Goal: Information Seeking & Learning: Learn about a topic

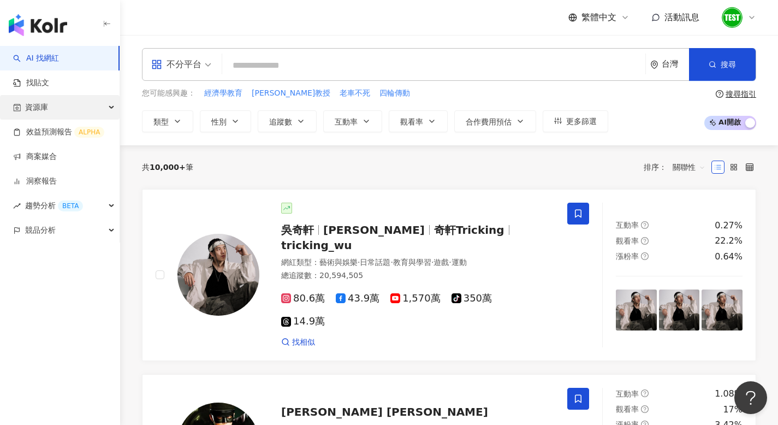
click at [53, 111] on div "資源庫" at bounding box center [60, 107] width 120 height 25
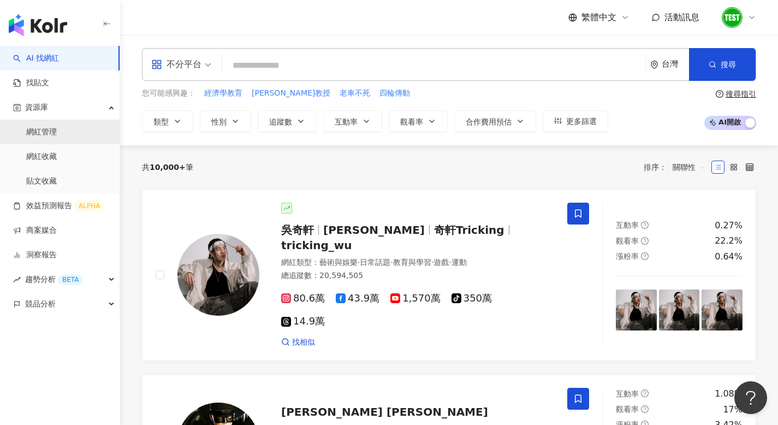
click at [45, 135] on link "網紅管理" at bounding box center [41, 132] width 31 height 11
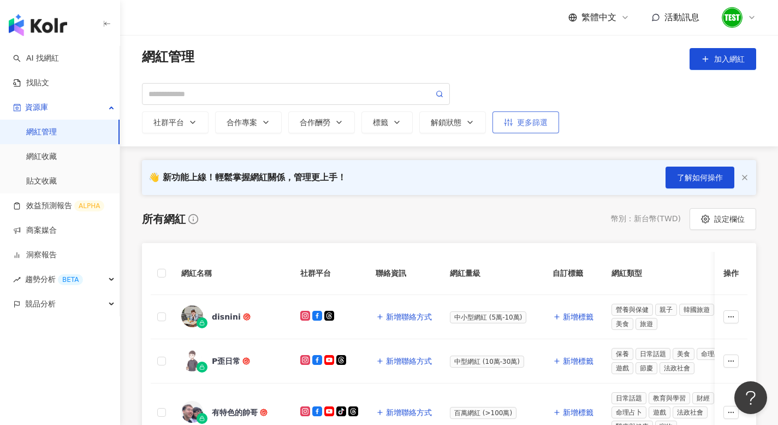
click at [530, 121] on div "更多篩選" at bounding box center [526, 122] width 44 height 9
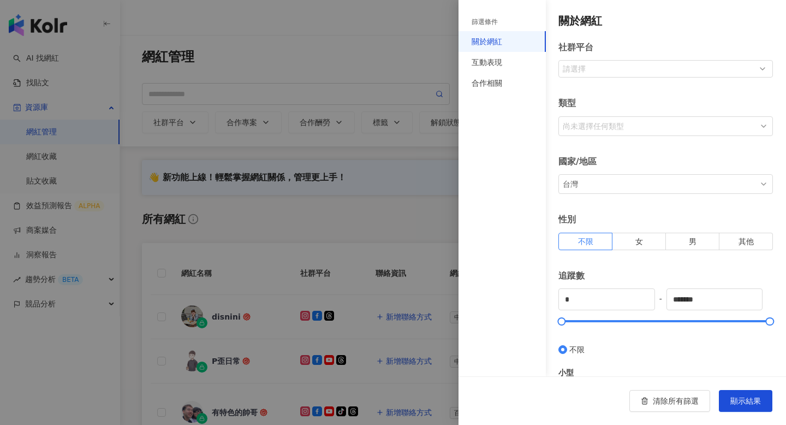
click at [610, 185] on div "台灣" at bounding box center [659, 183] width 197 height 17
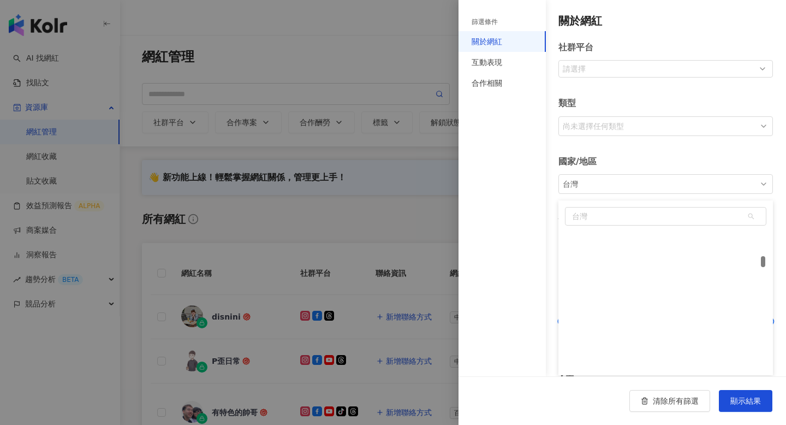
scroll to position [1325, 0]
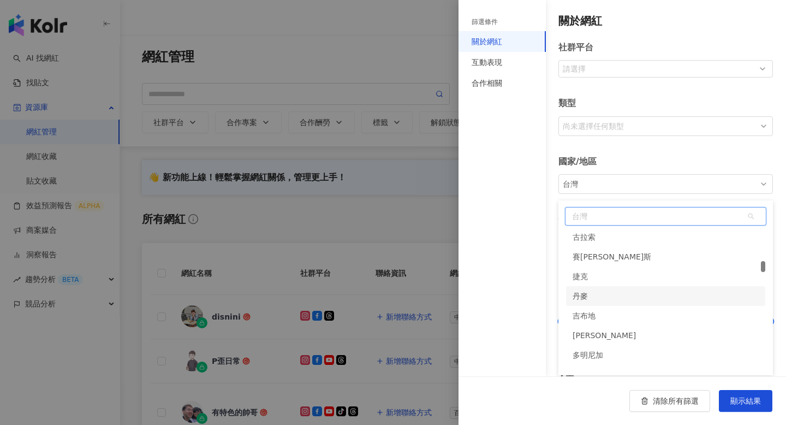
click at [595, 298] on div "丹麥" at bounding box center [665, 296] width 199 height 20
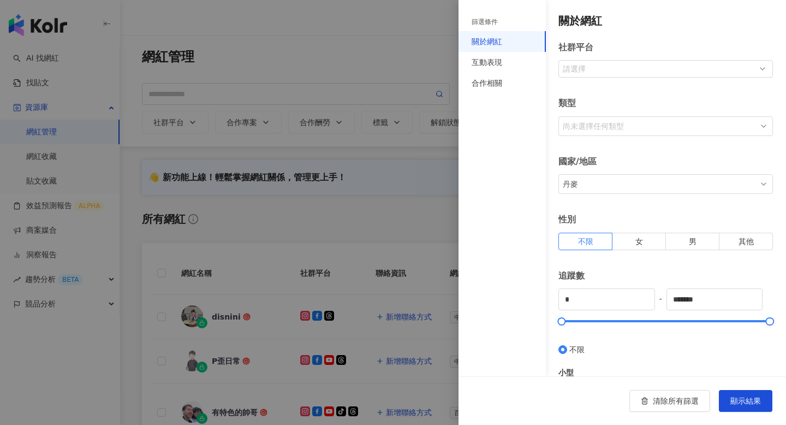
click at [617, 188] on div "丹麥" at bounding box center [659, 183] width 197 height 17
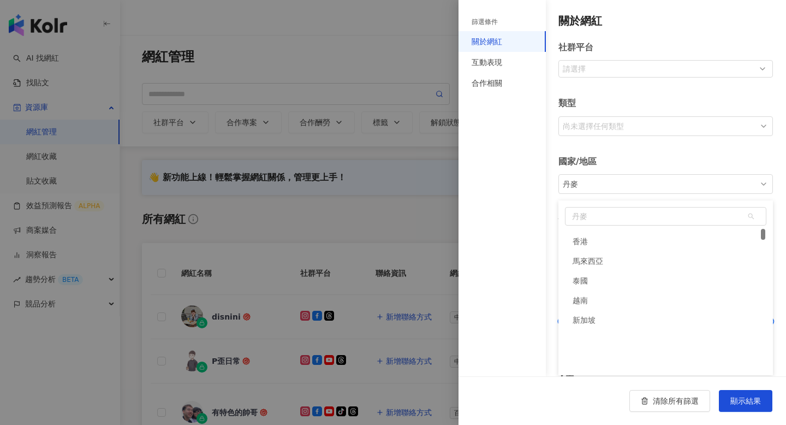
scroll to position [0, 0]
click at [493, 57] on div "互動表現" at bounding box center [487, 62] width 31 height 12
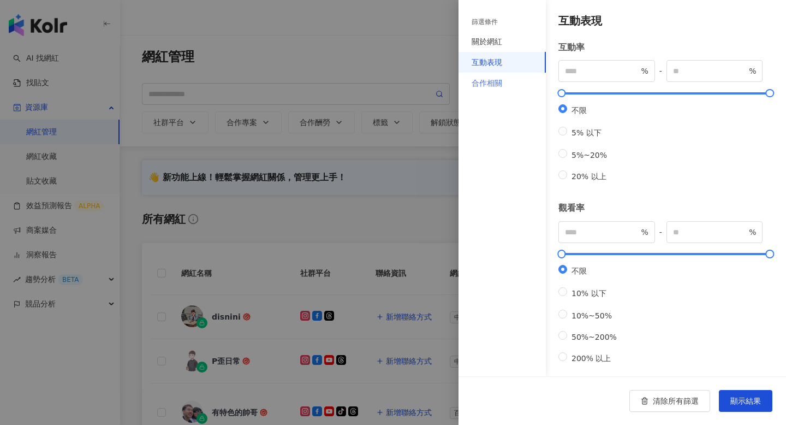
click at [494, 76] on div "合作相關" at bounding box center [502, 83] width 87 height 21
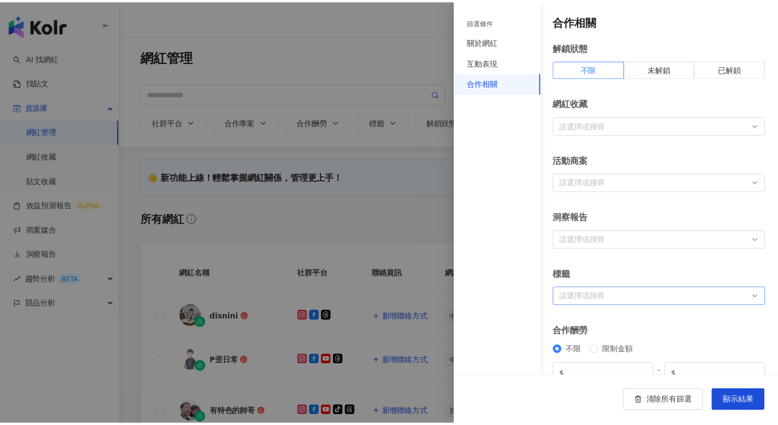
scroll to position [164, 0]
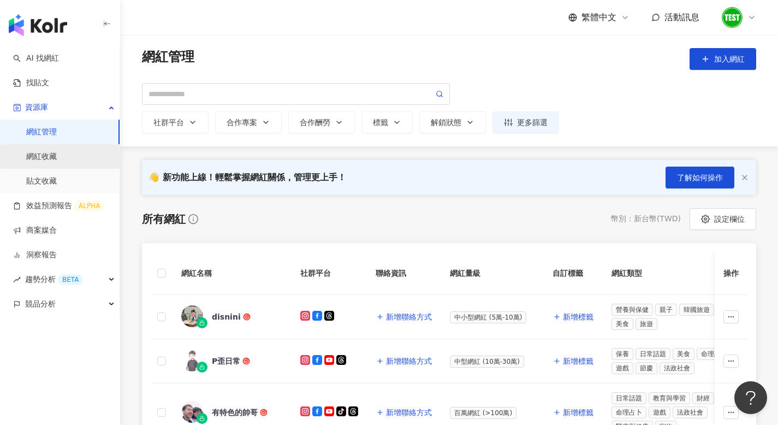
click at [57, 153] on link "網紅收藏" at bounding box center [41, 156] width 31 height 11
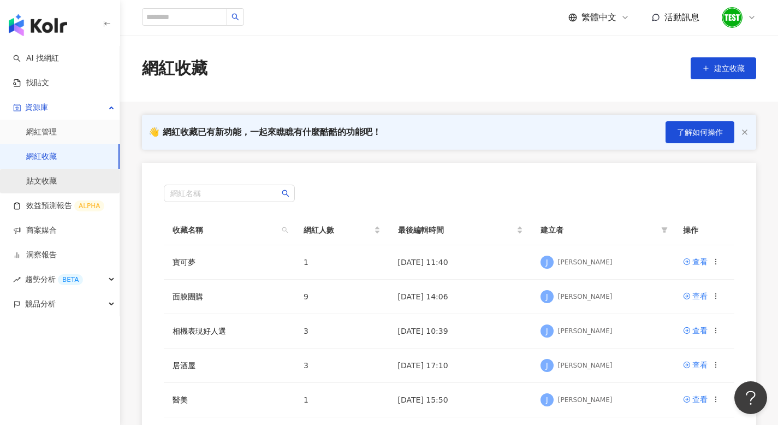
click at [53, 178] on link "貼文收藏" at bounding box center [41, 181] width 31 height 11
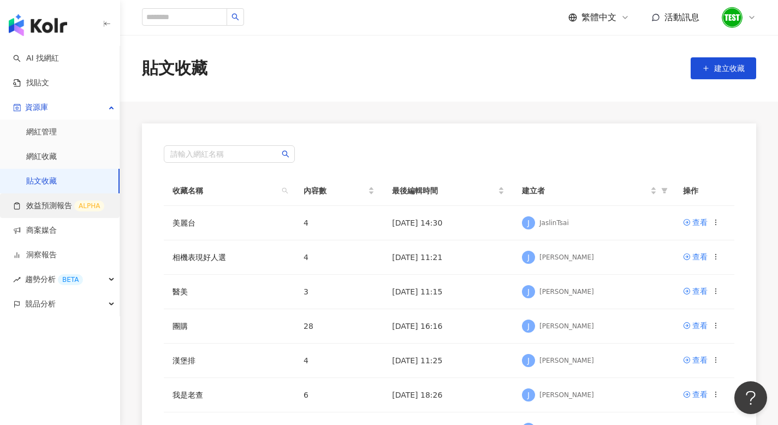
click at [49, 205] on link "效益預測報告 ALPHA" at bounding box center [58, 205] width 91 height 11
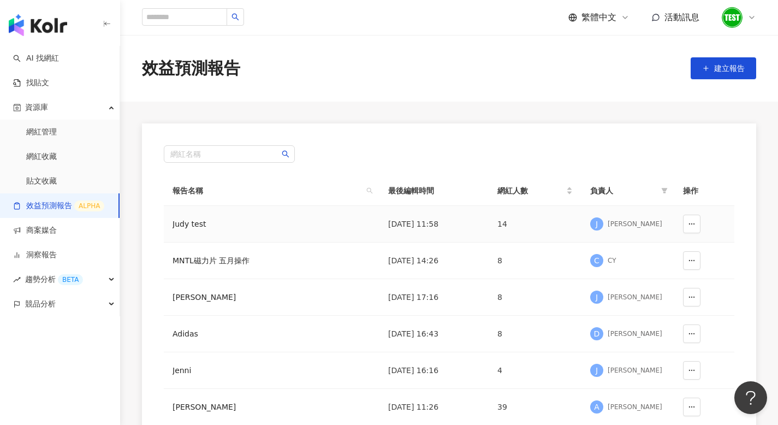
click at [624, 218] on div "J Judy Huang" at bounding box center [627, 224] width 75 height 16
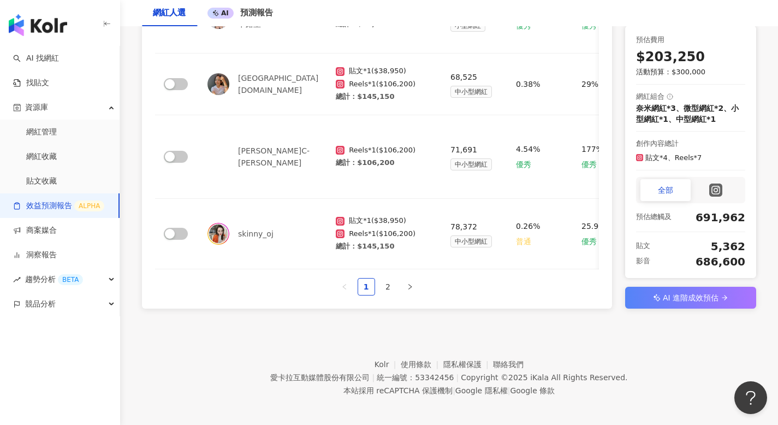
scroll to position [680, 0]
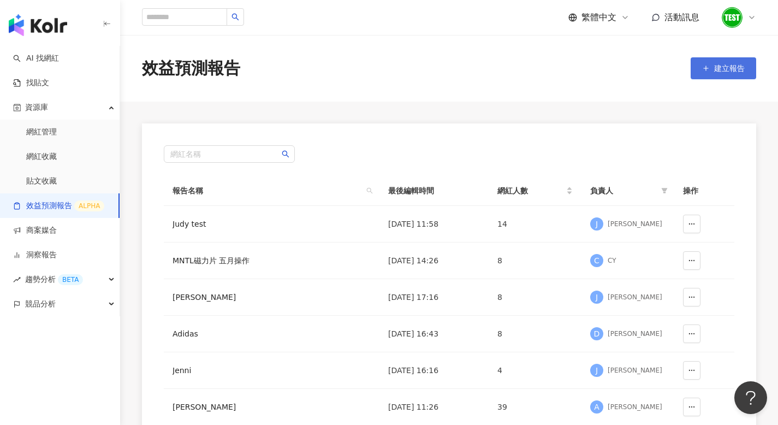
click at [711, 76] on button "建立報告" at bounding box center [724, 68] width 66 height 22
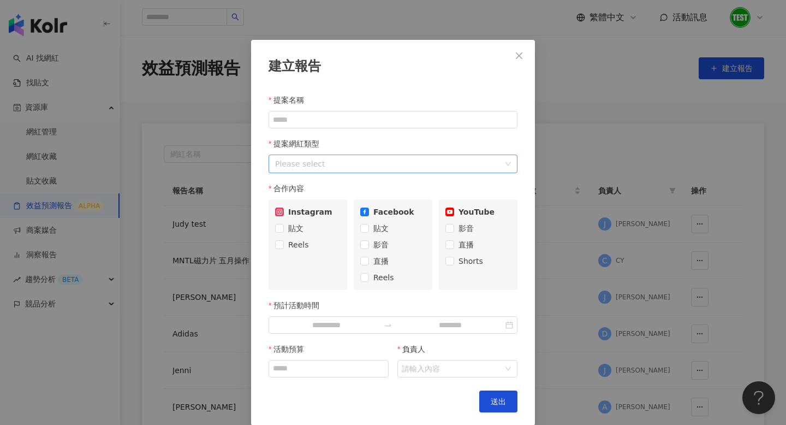
scroll to position [28, 0]
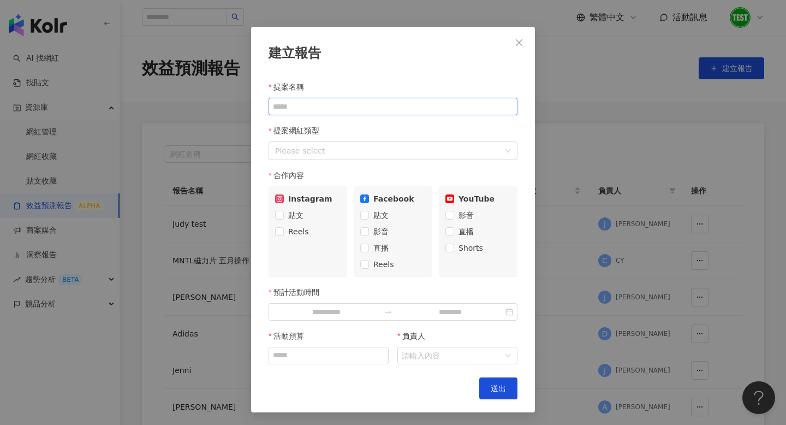
click at [357, 109] on input "提案名稱" at bounding box center [393, 106] width 249 height 17
click at [345, 151] on div at bounding box center [387, 151] width 233 height 14
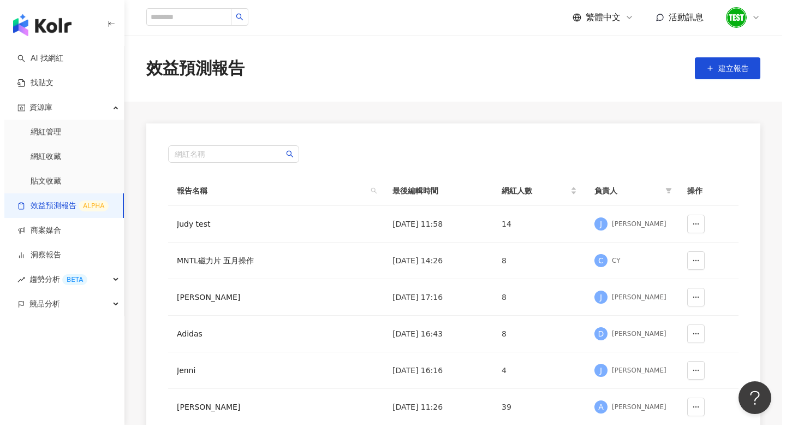
scroll to position [0, 0]
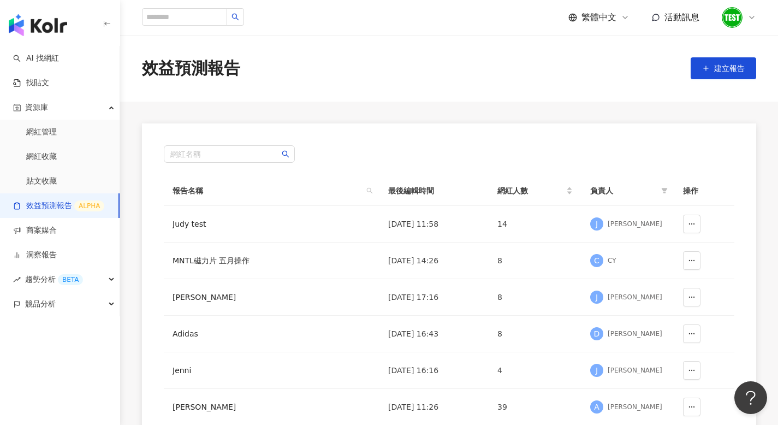
click at [685, 67] on div "效益預測報告 建立報告" at bounding box center [449, 68] width 658 height 23
click at [692, 69] on button "建立報告" at bounding box center [724, 68] width 66 height 22
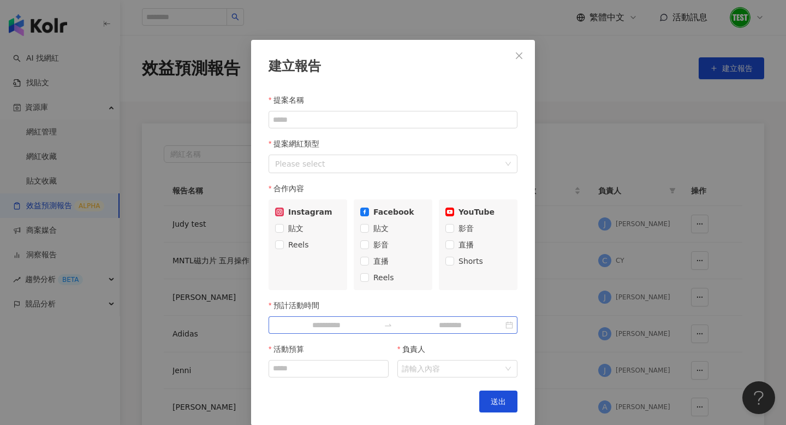
scroll to position [28, 0]
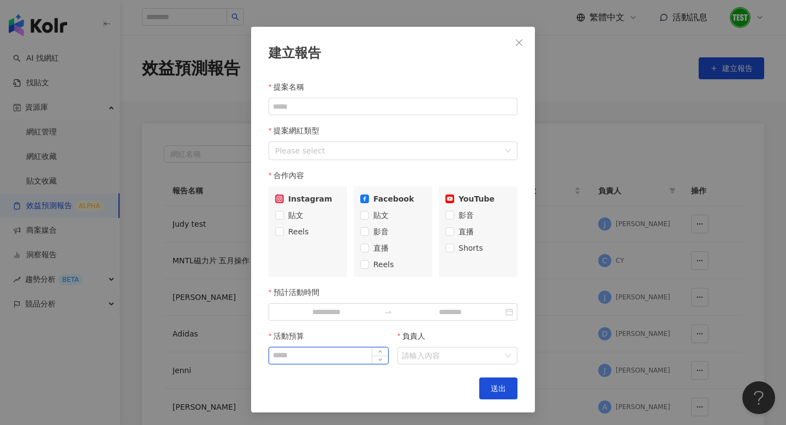
click at [335, 347] on input "活動預算" at bounding box center [328, 355] width 119 height 16
click at [407, 341] on label "負責人" at bounding box center [416, 336] width 36 height 22
click at [407, 347] on input "負責人" at bounding box center [452, 355] width 100 height 16
click at [411, 356] on input "負責人" at bounding box center [452, 355] width 100 height 16
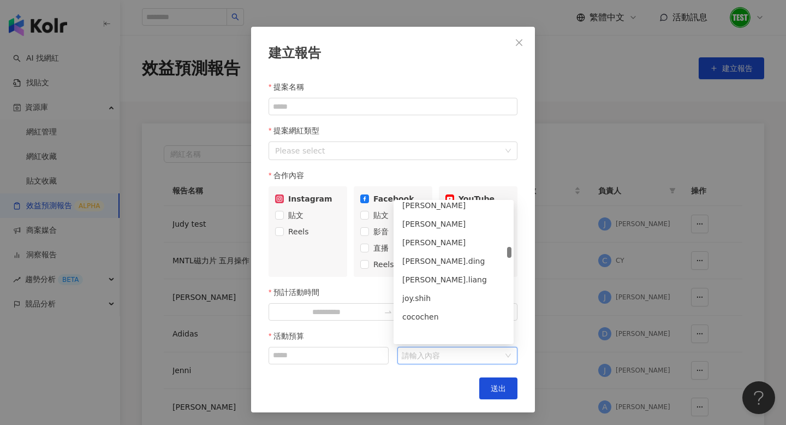
scroll to position [737, 0]
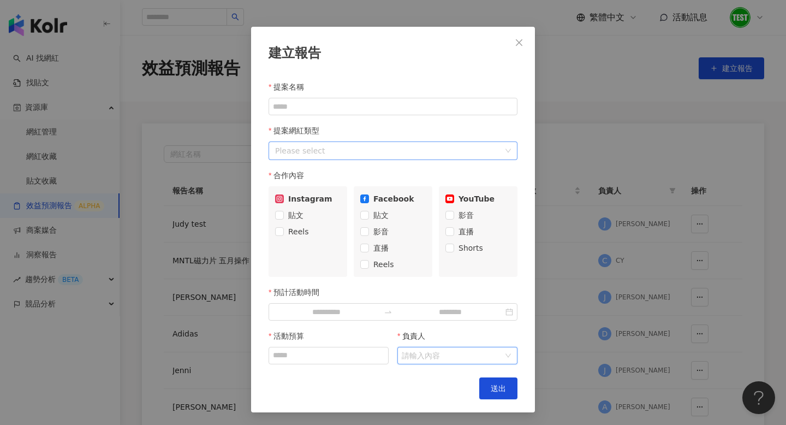
click at [401, 158] on div "Please select" at bounding box center [393, 150] width 249 height 19
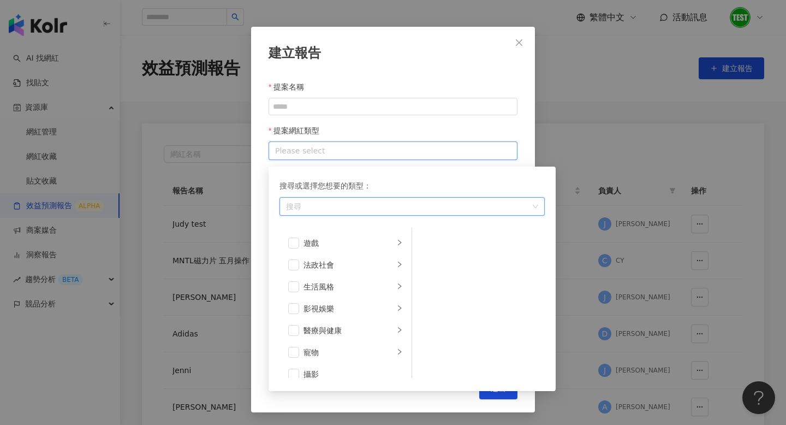
scroll to position [0, 0]
click at [321, 246] on div "藝術與娛樂" at bounding box center [349, 241] width 91 height 12
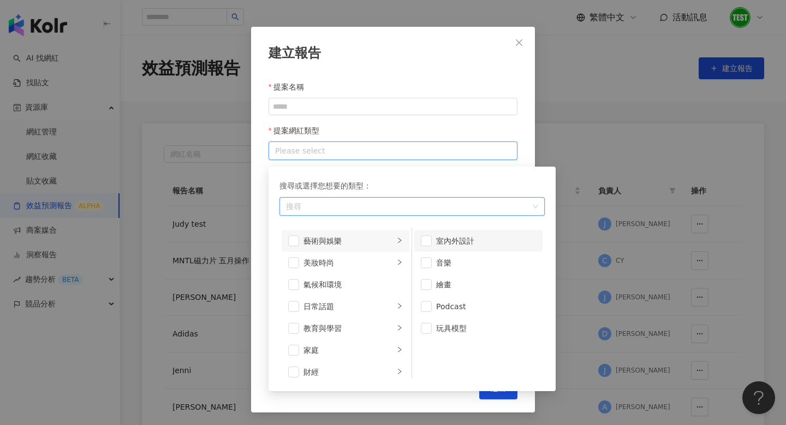
click at [444, 238] on div "室內外設計" at bounding box center [486, 241] width 100 height 12
click at [318, 257] on div "美妝時尚" at bounding box center [349, 263] width 91 height 12
click at [287, 233] on li "藝術與娛樂" at bounding box center [346, 241] width 128 height 22
click at [292, 265] on span at bounding box center [293, 262] width 11 height 11
click at [292, 238] on span at bounding box center [293, 240] width 11 height 11
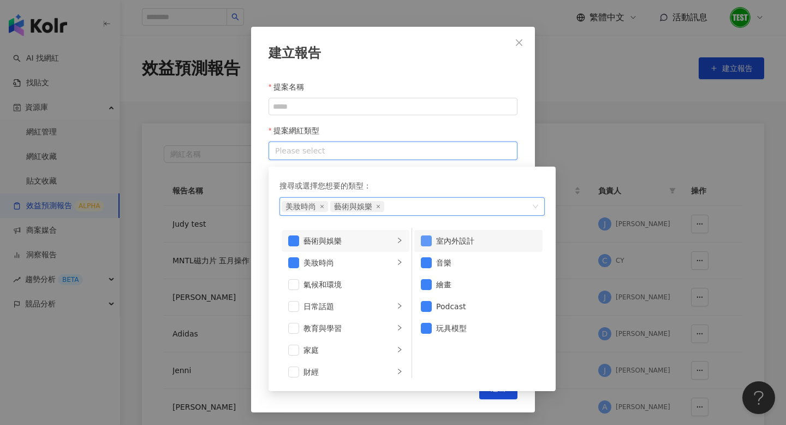
click at [422, 236] on span at bounding box center [426, 240] width 11 height 11
click at [293, 238] on span at bounding box center [293, 240] width 11 height 11
click at [414, 180] on div "搜尋或選擇您想要的類型：" at bounding box center [412, 186] width 265 height 12
click at [367, 258] on div "美妝時尚" at bounding box center [349, 263] width 91 height 12
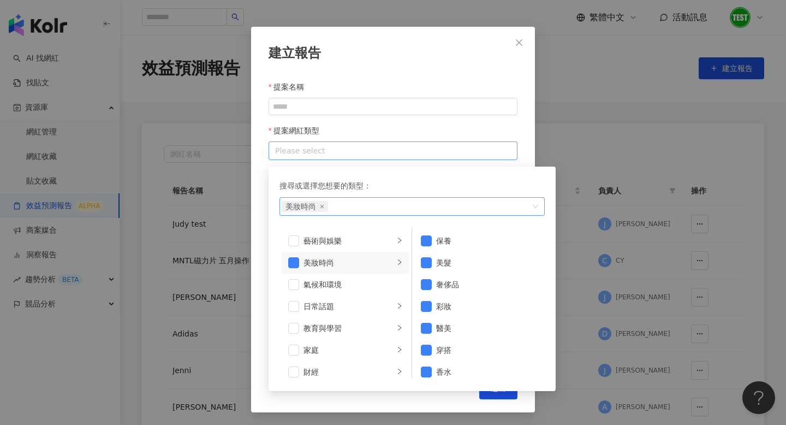
click at [499, 182] on div "搜尋或選擇您想要的類型：" at bounding box center [412, 186] width 265 height 12
click at [472, 145] on div at bounding box center [387, 151] width 233 height 14
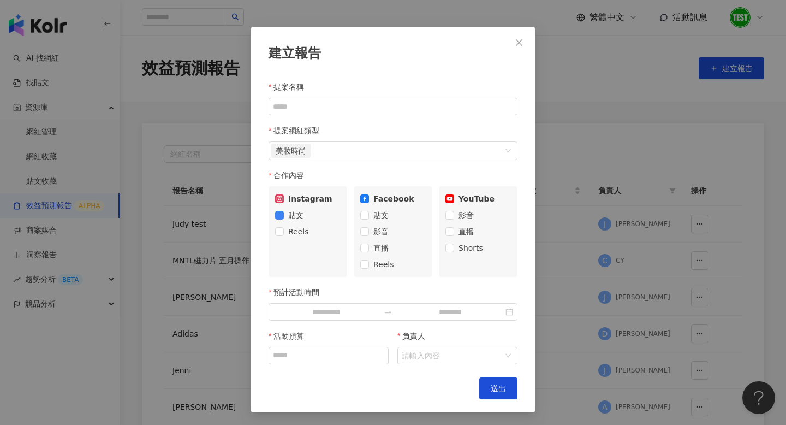
click at [277, 242] on div "Instagram 貼文 Reels" at bounding box center [308, 231] width 79 height 91
click at [323, 314] on input "預計活動時間" at bounding box center [326, 312] width 106 height 12
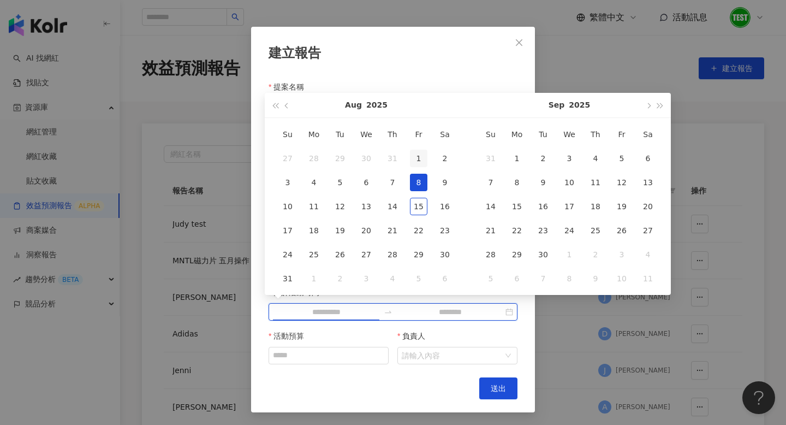
type input "**********"
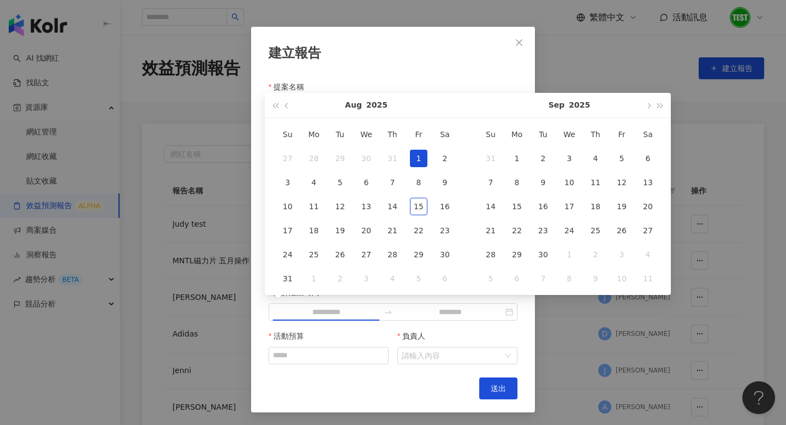
click at [417, 150] on div "1" at bounding box center [418, 158] width 17 height 17
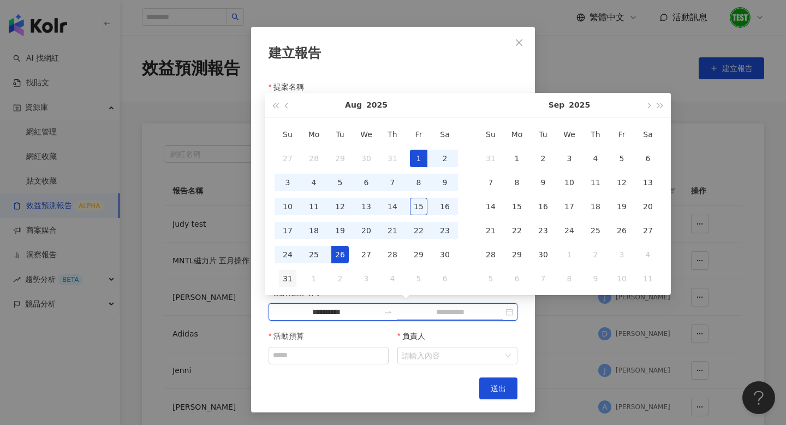
type input "**********"
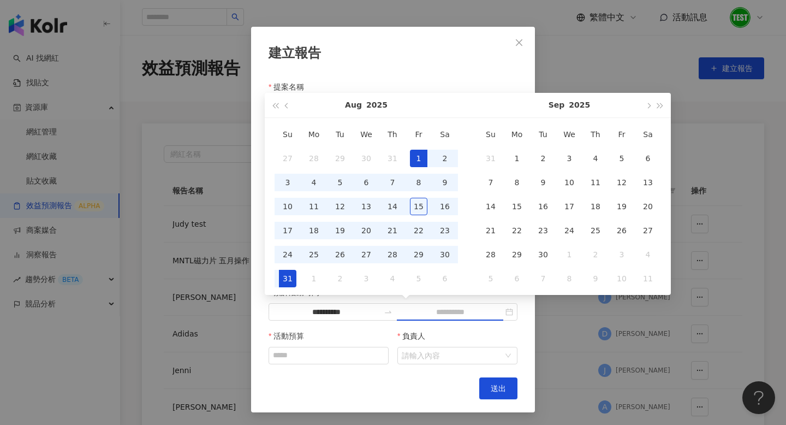
click at [288, 277] on div "31" at bounding box center [287, 278] width 17 height 17
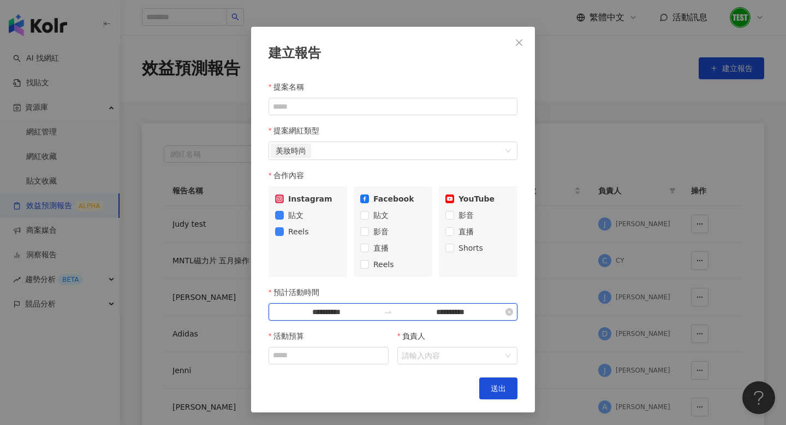
click at [359, 310] on input "**********" at bounding box center [326, 312] width 106 height 12
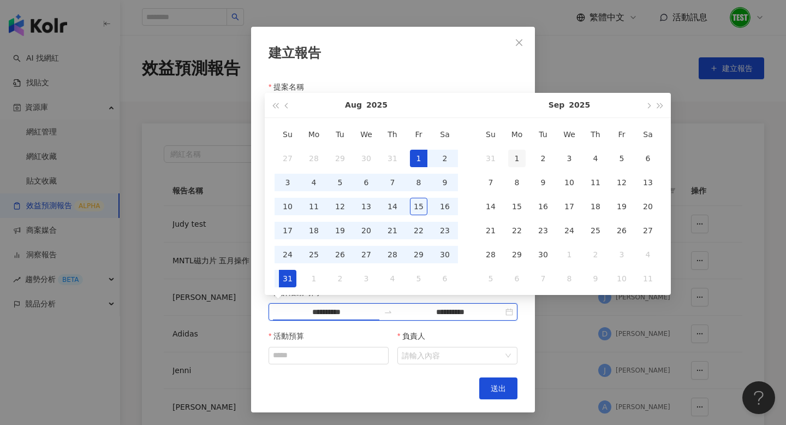
type input "**********"
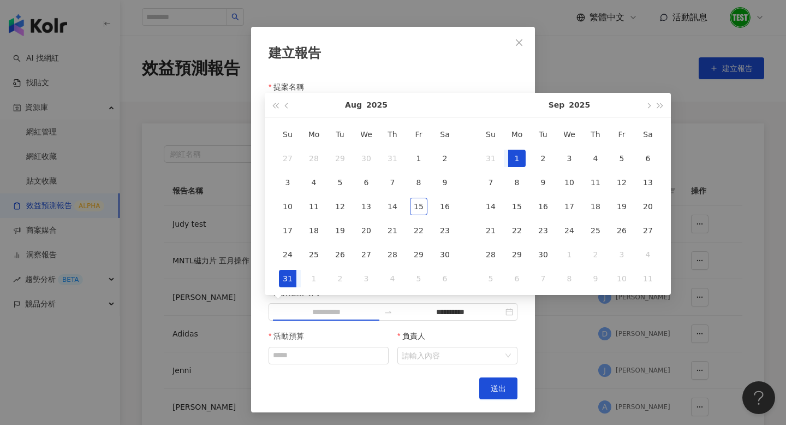
click at [512, 159] on div "1" at bounding box center [516, 158] width 17 height 17
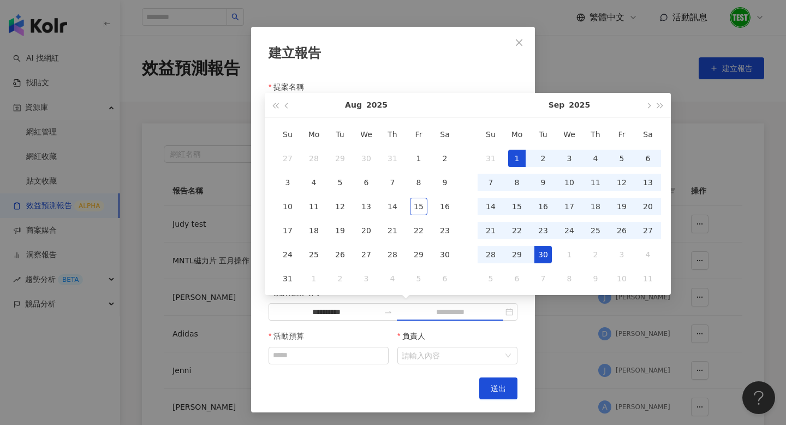
click at [546, 254] on div "30" at bounding box center [543, 254] width 17 height 17
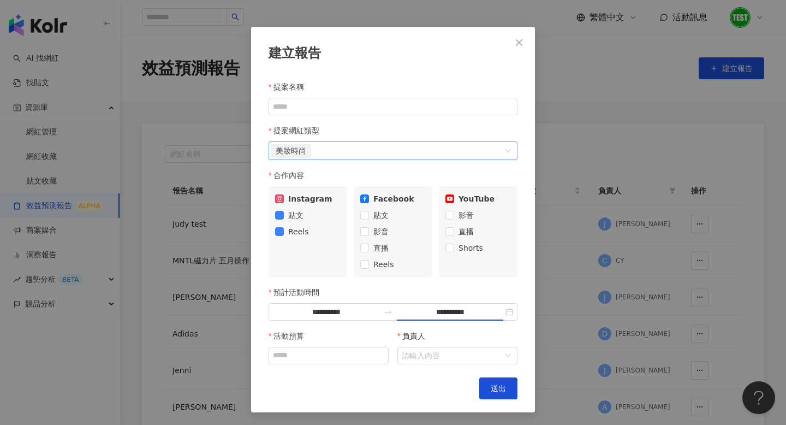
type input "**********"
click at [319, 348] on input "活動預算" at bounding box center [328, 355] width 119 height 16
type input "*"
type input "******"
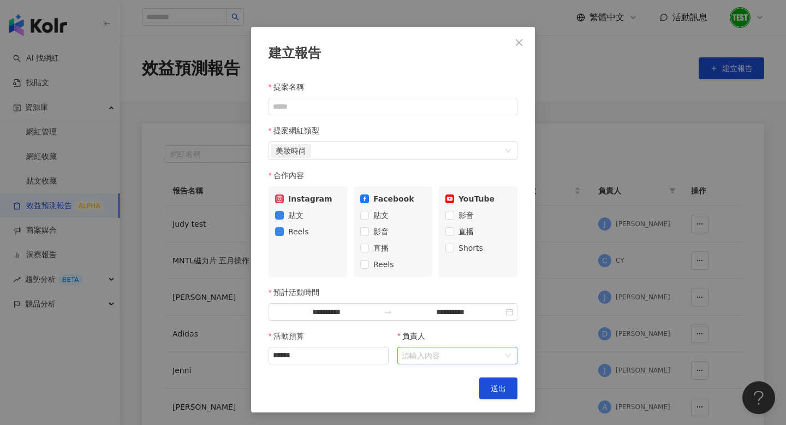
click at [422, 354] on input "負責人" at bounding box center [452, 355] width 100 height 16
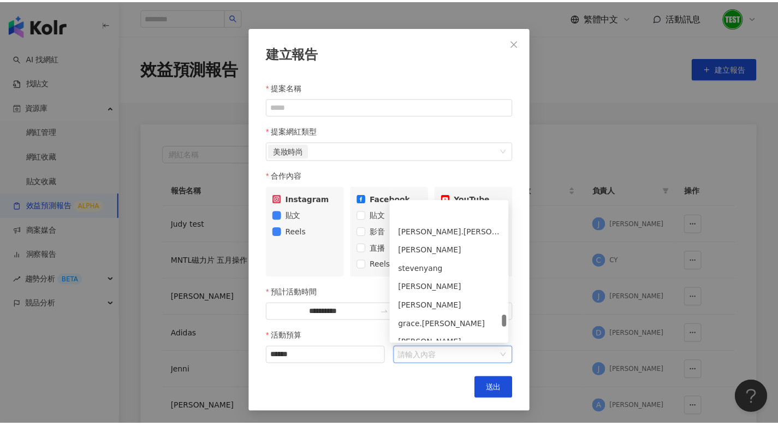
scroll to position [1438, 0]
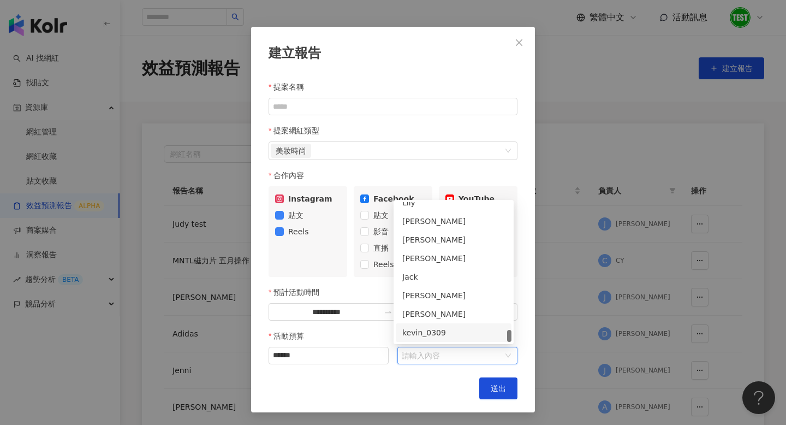
click at [438, 333] on div "kevin_0309" at bounding box center [453, 333] width 103 height 12
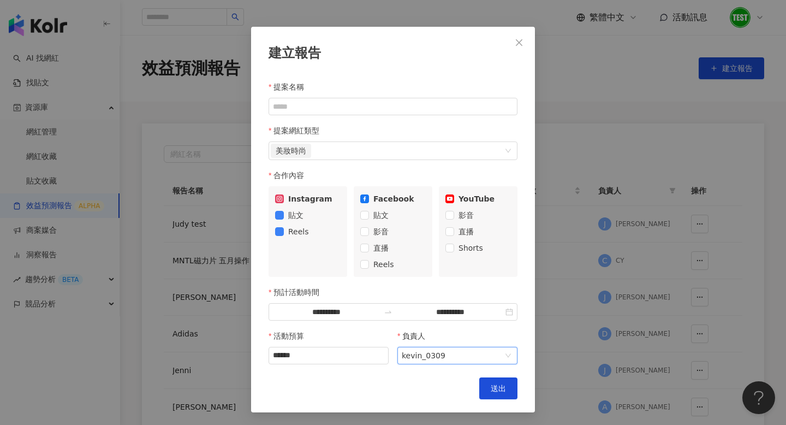
click at [425, 376] on div "**********" at bounding box center [393, 220] width 284 height 386
click at [491, 390] on span "送出" at bounding box center [498, 388] width 15 height 9
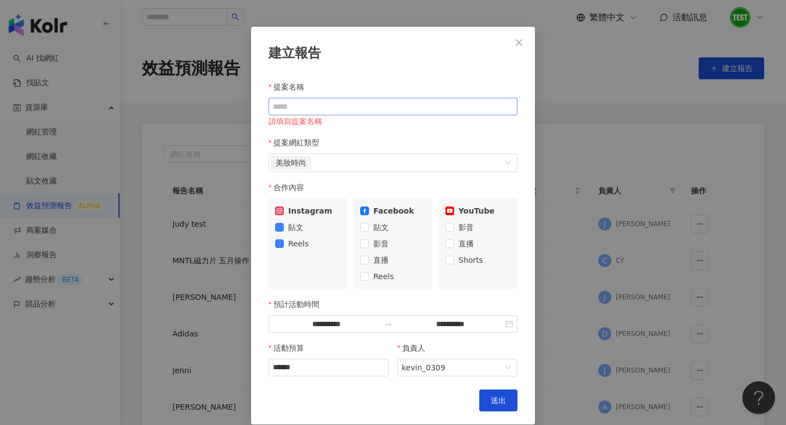
click at [334, 110] on input "提案名稱" at bounding box center [393, 106] width 249 height 17
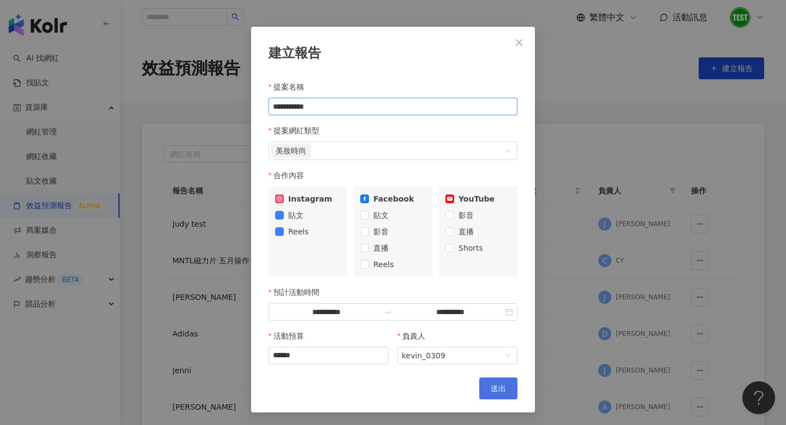
type input "**********"
click at [503, 392] on button "送出" at bounding box center [498, 388] width 38 height 22
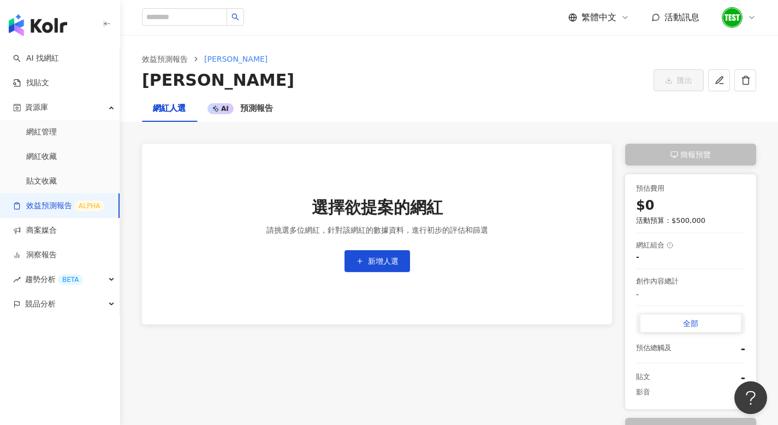
click at [397, 272] on div "選擇欲提案的網紅 請挑選多位網紅，針對該網紅的數據資料，進行初步的評估和篩選 新增人選" at bounding box center [377, 234] width 257 height 181
click at [396, 252] on button "新增人選" at bounding box center [378, 261] width 66 height 22
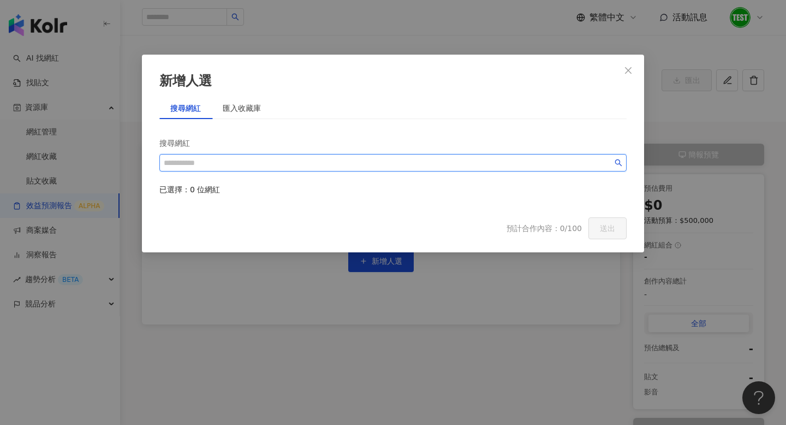
click at [317, 164] on input "search" at bounding box center [388, 163] width 449 height 12
click at [261, 104] on div "匯入收藏庫" at bounding box center [242, 108] width 38 height 12
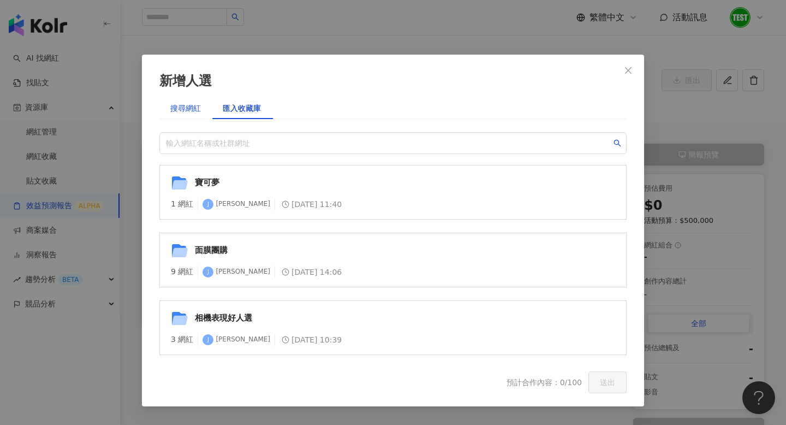
click at [182, 108] on div "搜尋網紅" at bounding box center [185, 108] width 31 height 12
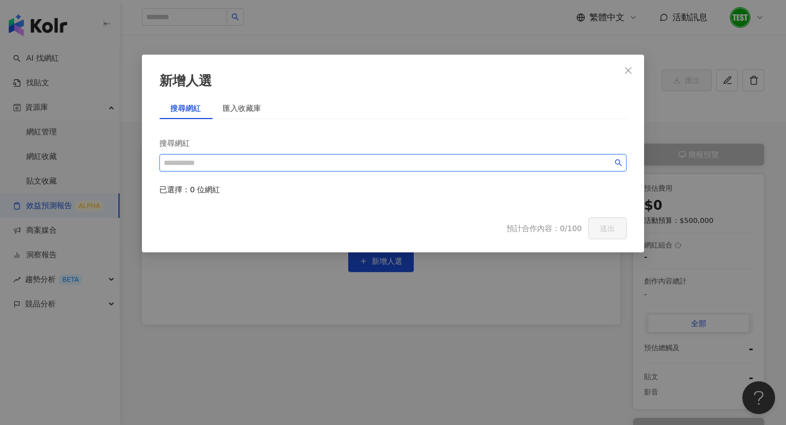
click at [232, 160] on input "search" at bounding box center [388, 163] width 449 height 12
type input "*"
click at [232, 164] on input "*" at bounding box center [388, 163] width 449 height 12
click at [239, 105] on div "匯入收藏庫" at bounding box center [242, 108] width 38 height 12
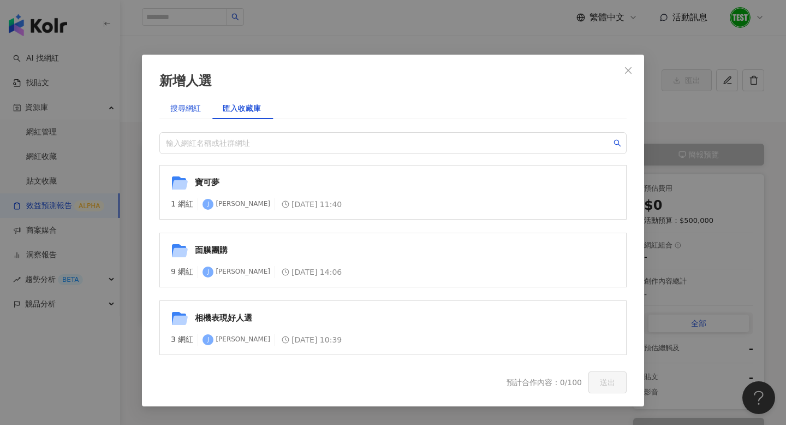
click at [173, 104] on div "搜尋網紅" at bounding box center [185, 108] width 31 height 12
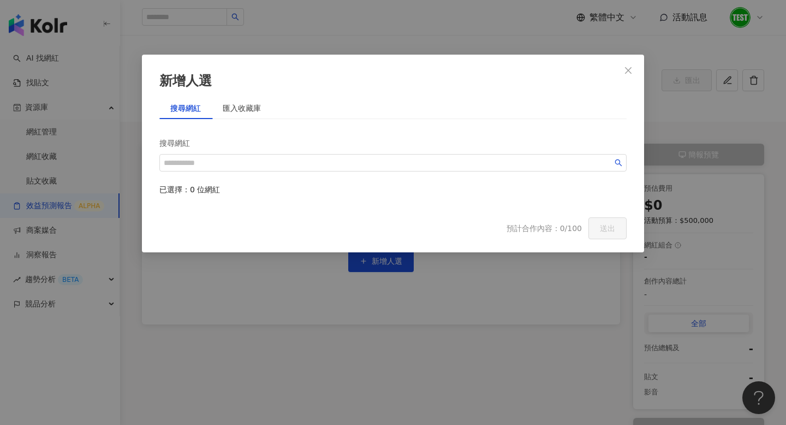
click at [222, 307] on div "新增人選 搜尋網紅 匯入收藏庫 搜尋網紅 已選擇：0 位網紅 輸入網紅名稱或社群網址 List Detail 寶可夢 1 網紅 J Julie 2025/8/…" at bounding box center [393, 212] width 786 height 425
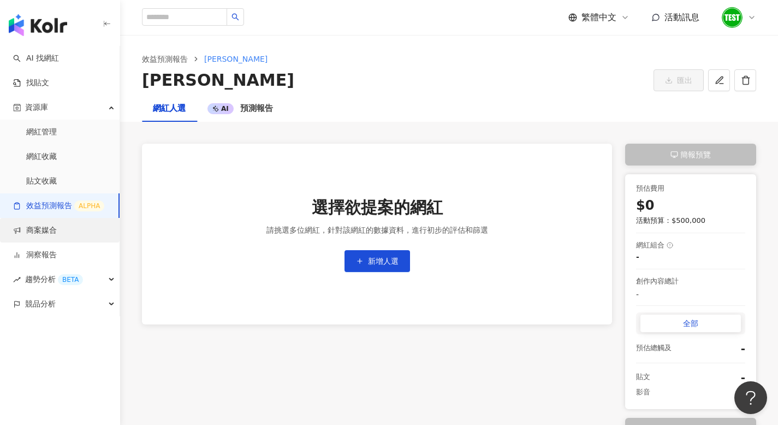
click at [55, 236] on link "商案媒合" at bounding box center [35, 230] width 44 height 11
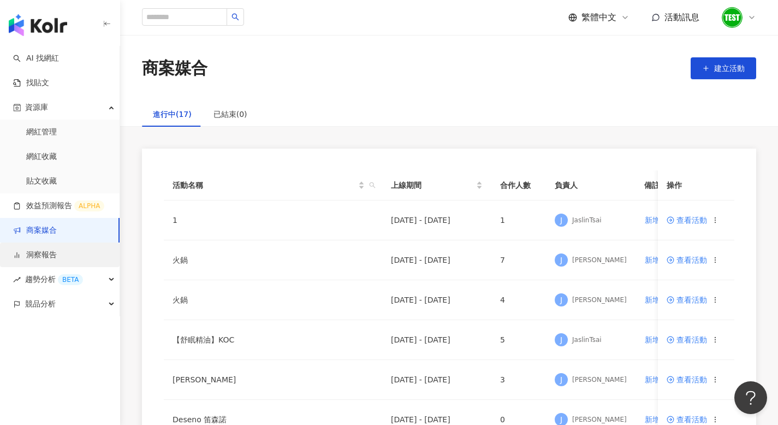
click at [37, 259] on link "洞察報告" at bounding box center [35, 255] width 44 height 11
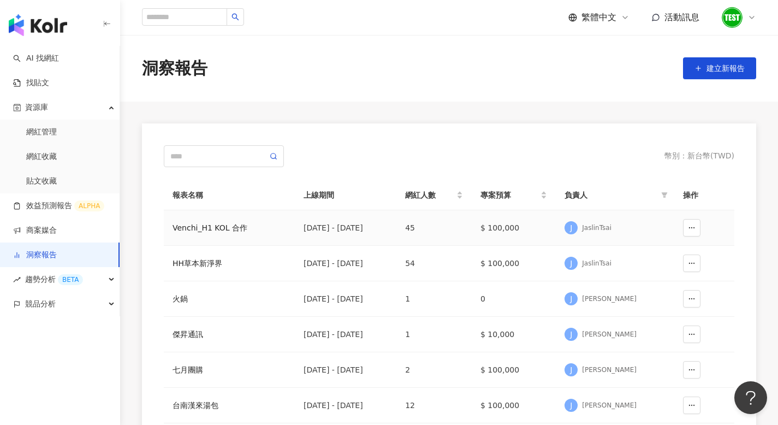
click at [267, 230] on div "Venchi_H1 KOL 合作" at bounding box center [230, 228] width 114 height 12
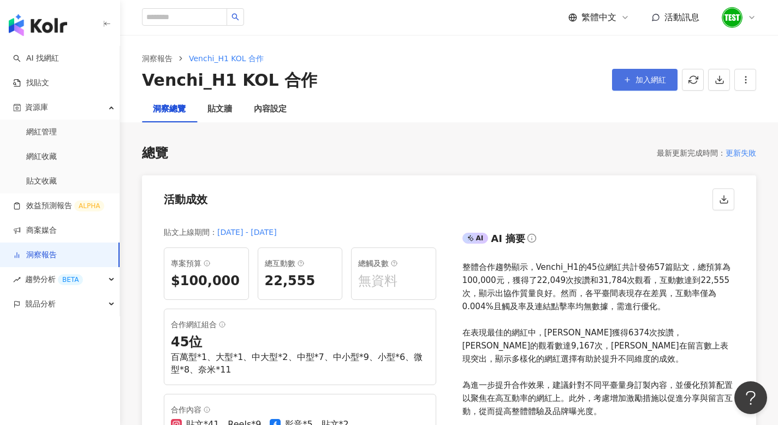
click at [643, 76] on span "加入網紅" at bounding box center [651, 79] width 31 height 9
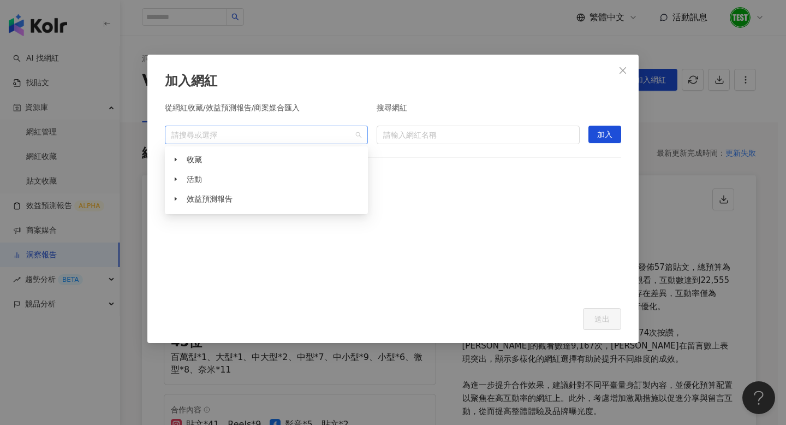
click at [283, 143] on div "請搜尋或選擇" at bounding box center [266, 135] width 203 height 19
click at [430, 132] on input "search" at bounding box center [478, 134] width 190 height 17
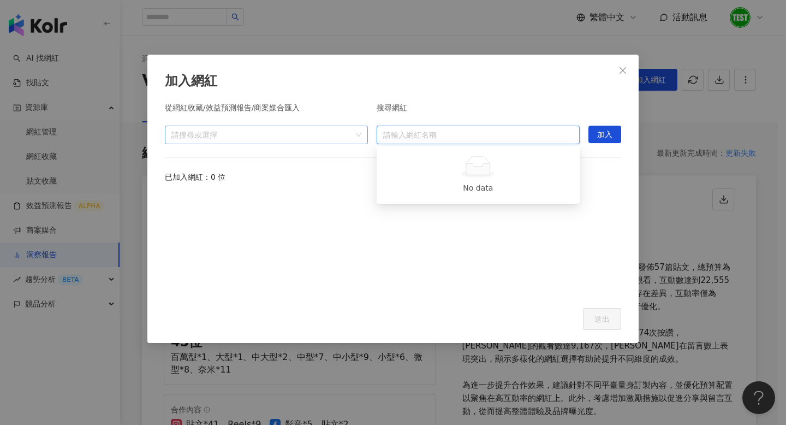
click at [273, 141] on div "請搜尋或選擇" at bounding box center [266, 135] width 203 height 19
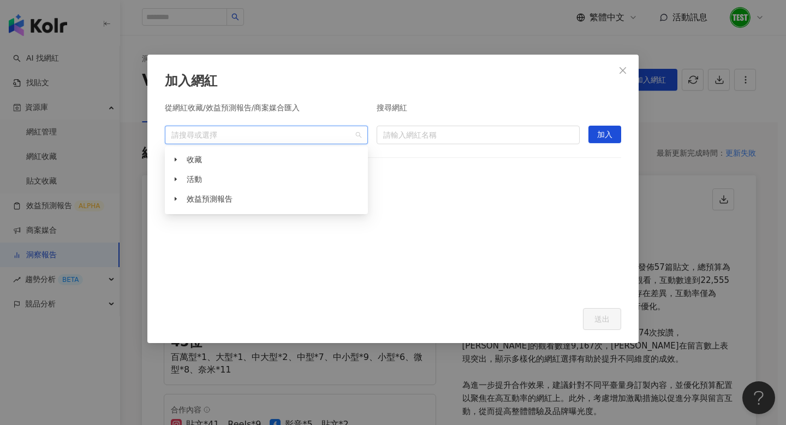
click at [224, 233] on div at bounding box center [393, 244] width 456 height 101
click at [96, 283] on div "加入網紅 從網紅收藏/效益預測報告/商案媒合匯入 請搜尋或選擇 搜尋網紅 請輸入網紅名稱 加入 已加入網紅：0 位 Cancel 送出" at bounding box center [393, 212] width 786 height 425
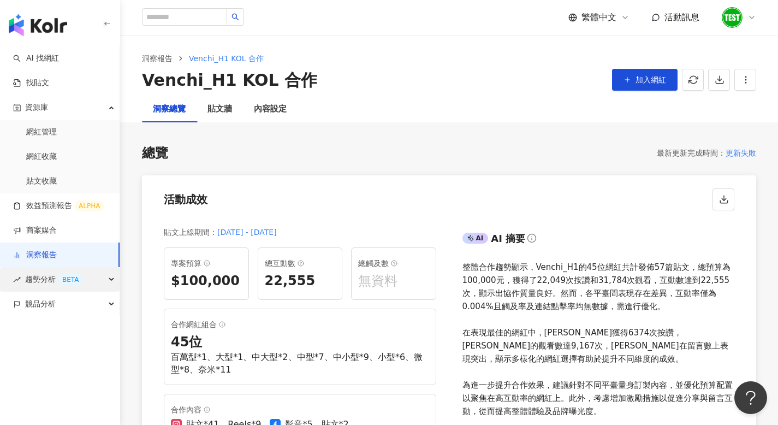
click at [99, 277] on div "趨勢分析 BETA" at bounding box center [60, 279] width 120 height 25
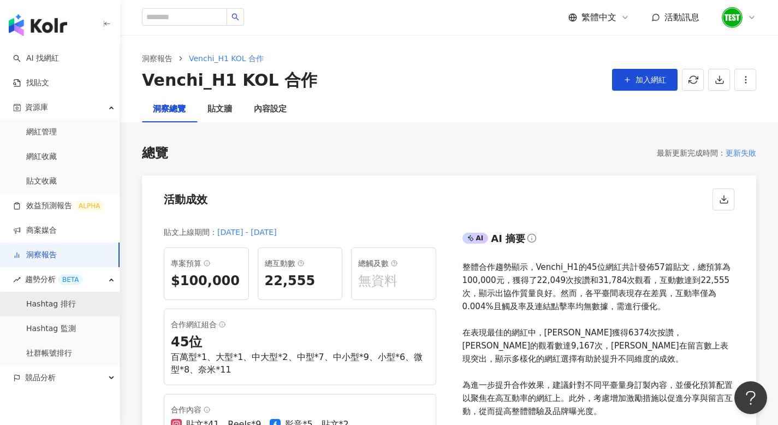
click at [76, 301] on link "Hashtag 排行" at bounding box center [51, 304] width 50 height 11
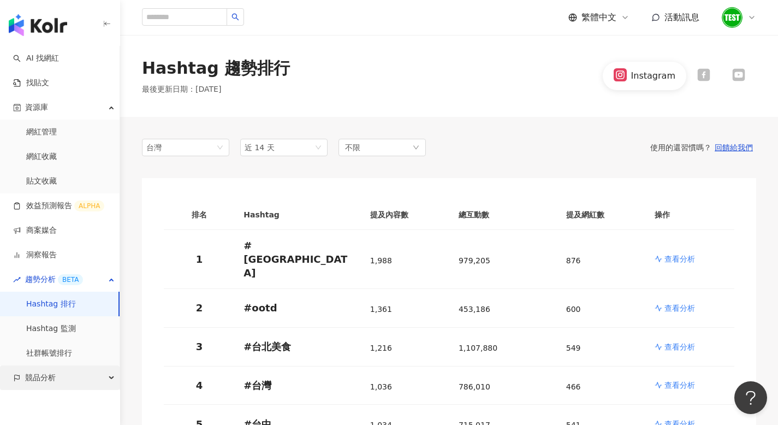
click at [61, 381] on div "競品分析" at bounding box center [60, 377] width 120 height 25
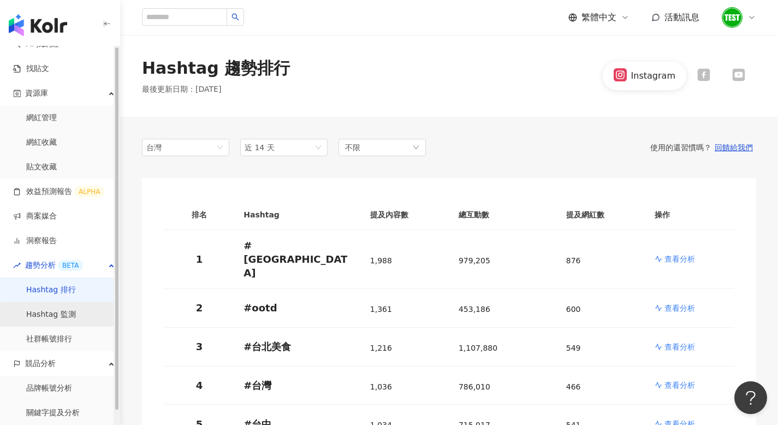
scroll to position [56, 0]
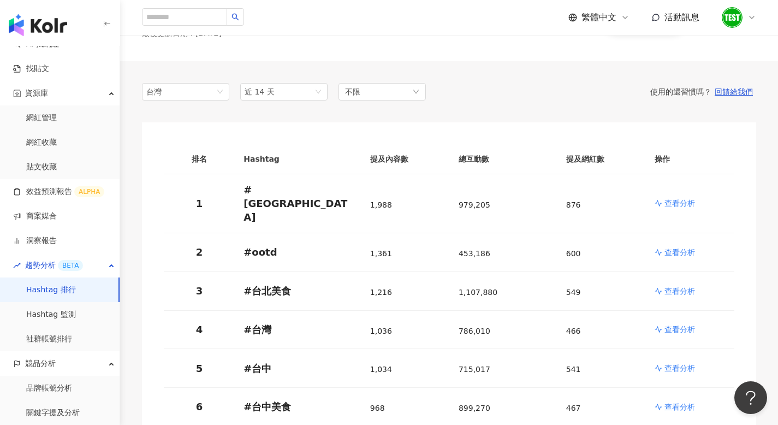
click at [309, 44] on div "Hashtag 趨勢排行 最後更新日期 ： 2025/8/15 Instagram" at bounding box center [449, 20] width 658 height 82
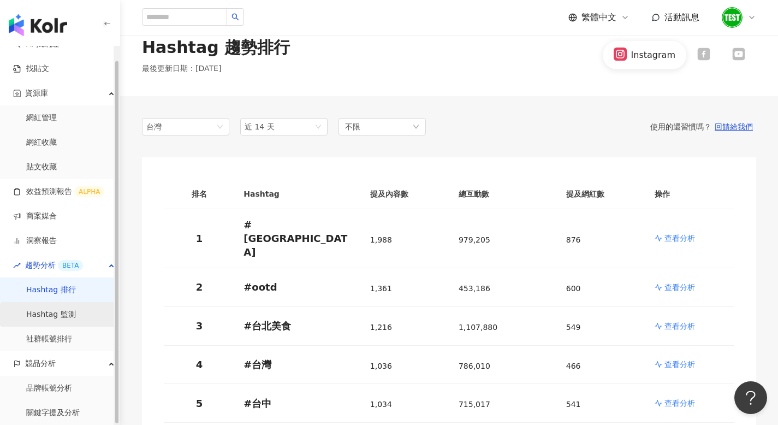
scroll to position [28, 0]
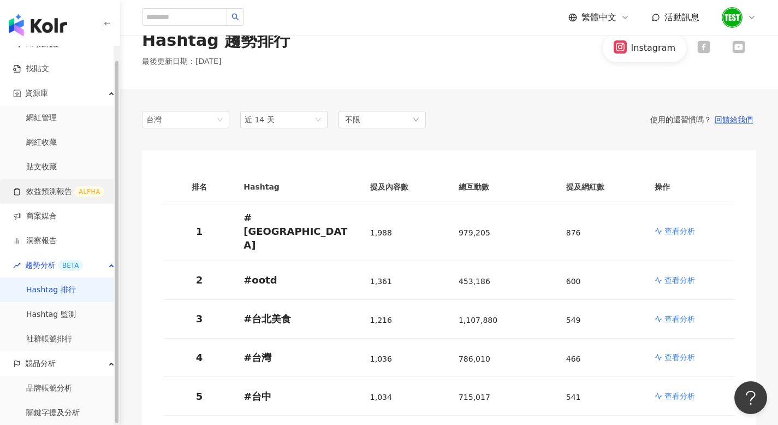
click at [48, 193] on link "效益預測報告 ALPHA" at bounding box center [58, 191] width 91 height 11
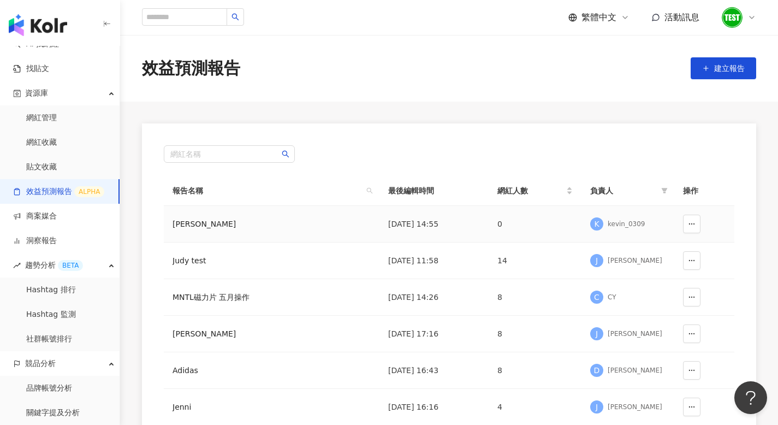
click at [336, 221] on td "kevin test" at bounding box center [272, 224] width 216 height 37
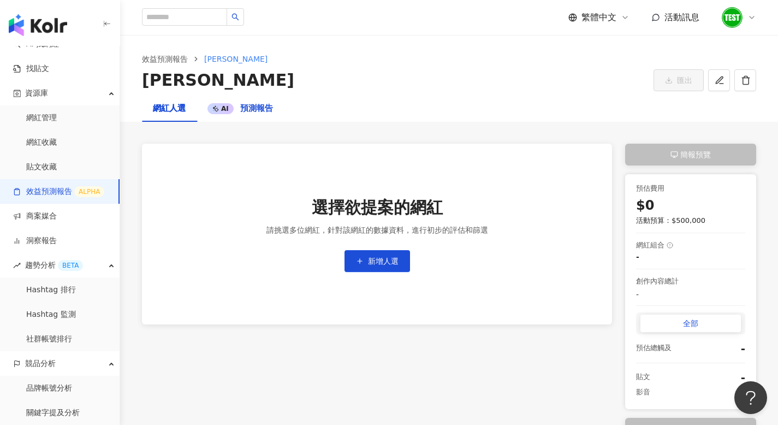
click at [262, 110] on span "預測報告" at bounding box center [256, 108] width 33 height 10
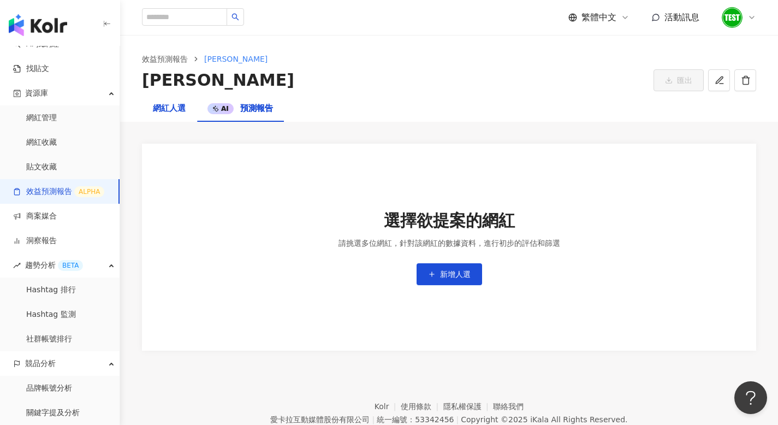
click at [157, 110] on div "網紅人選" at bounding box center [169, 108] width 33 height 13
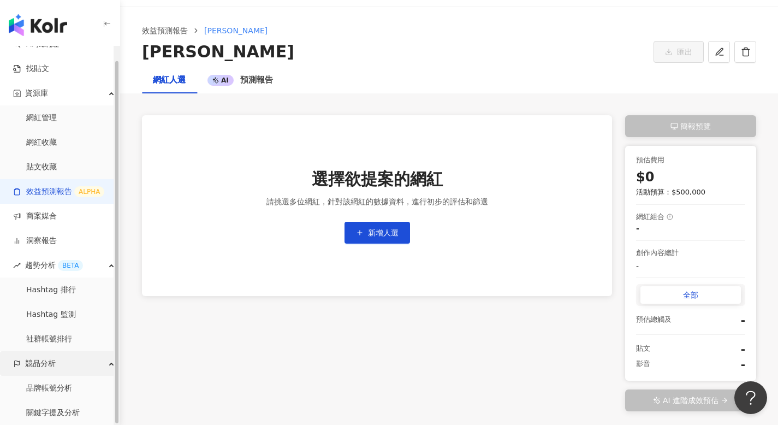
scroll to position [35, 0]
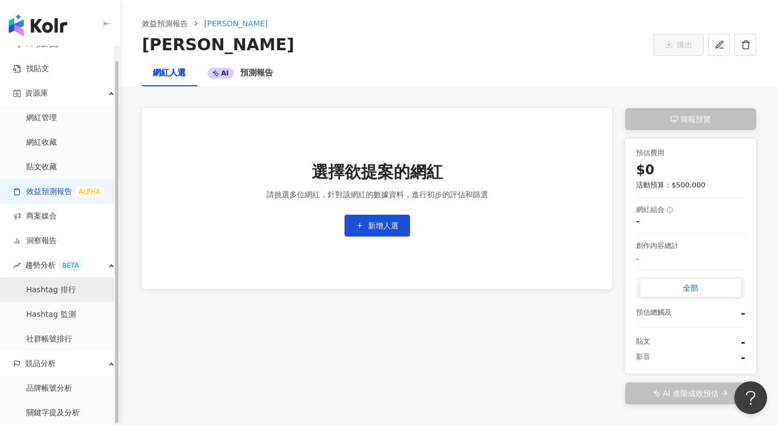
click at [68, 288] on link "Hashtag 排行" at bounding box center [51, 289] width 50 height 11
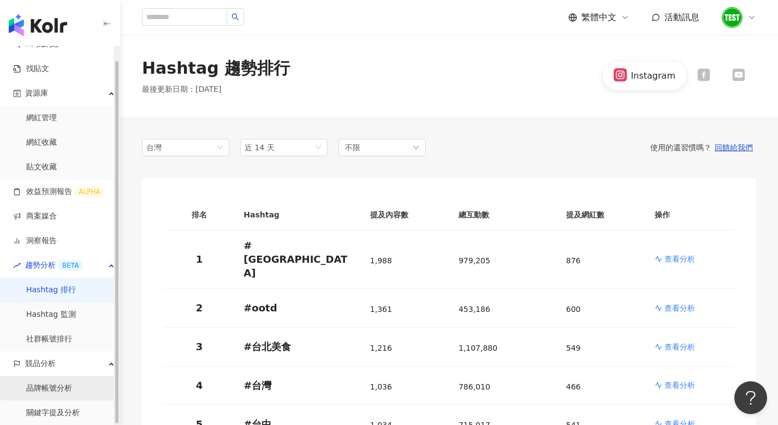
click at [41, 390] on link "品牌帳號分析" at bounding box center [49, 388] width 46 height 11
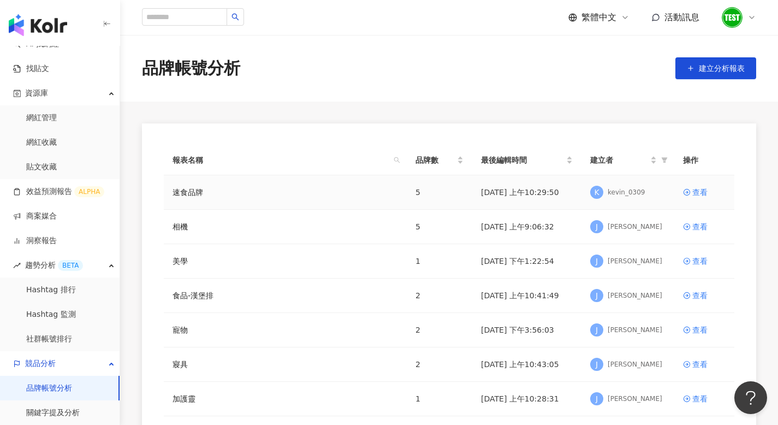
click at [701, 185] on td "查看" at bounding box center [704, 192] width 60 height 34
click at [701, 193] on div "查看" at bounding box center [699, 192] width 15 height 12
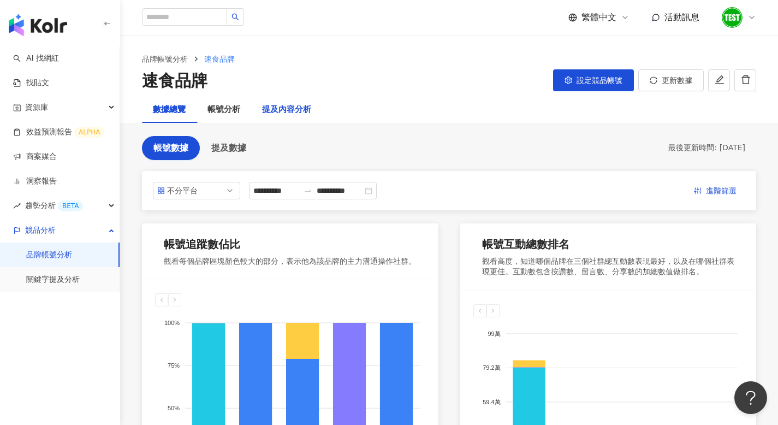
click at [283, 104] on div "提及內容分析" at bounding box center [286, 109] width 49 height 13
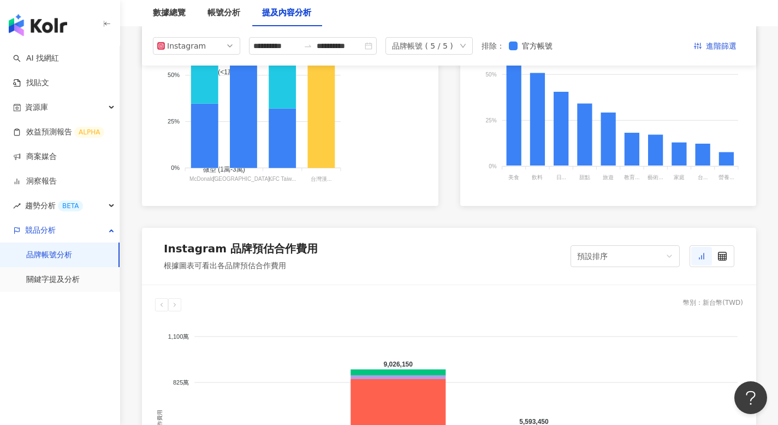
scroll to position [19, 0]
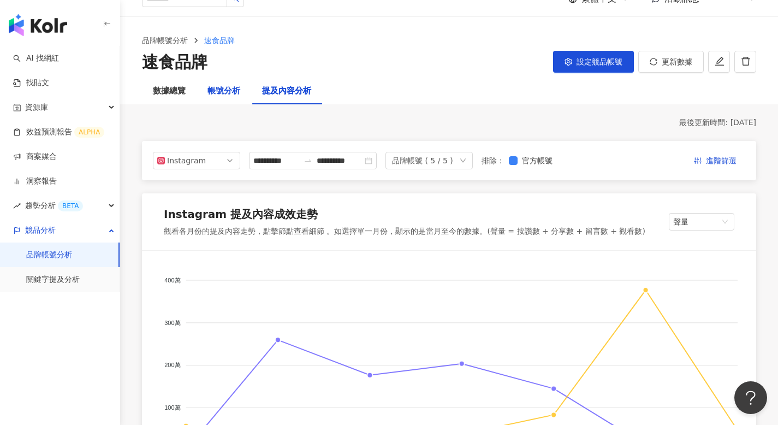
click at [230, 93] on div "帳號分析" at bounding box center [223, 91] width 33 height 13
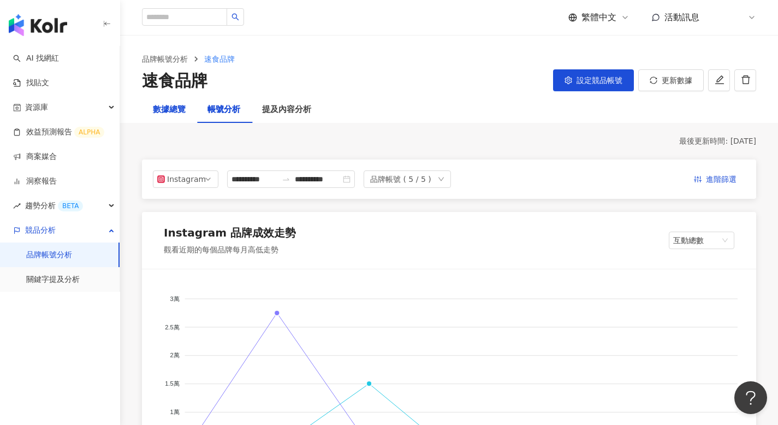
click at [173, 113] on div "數據總覽" at bounding box center [169, 109] width 33 height 13
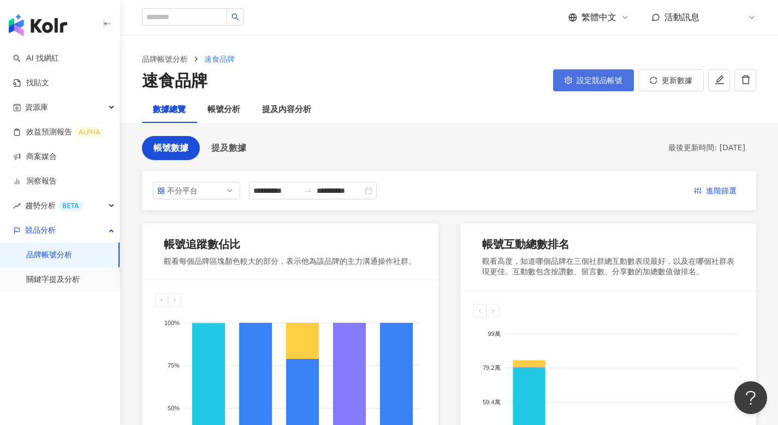
click at [578, 80] on span "設定競品帳號" at bounding box center [600, 80] width 46 height 9
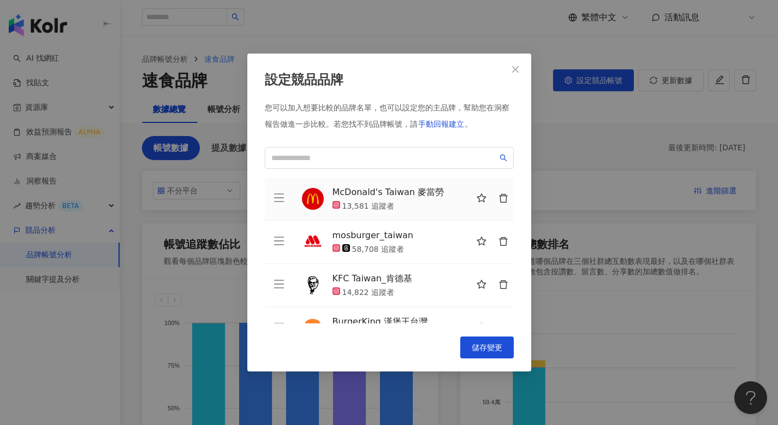
scroll to position [70, 0]
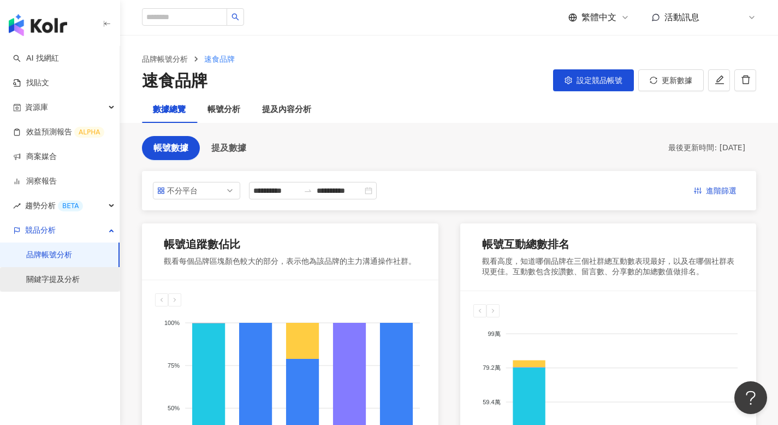
click at [69, 274] on link "關鍵字提及分析" at bounding box center [53, 279] width 54 height 11
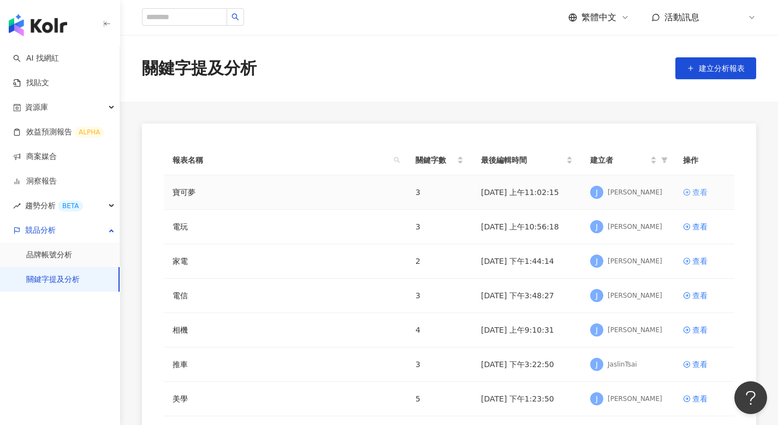
click at [688, 189] on icon at bounding box center [687, 192] width 8 height 8
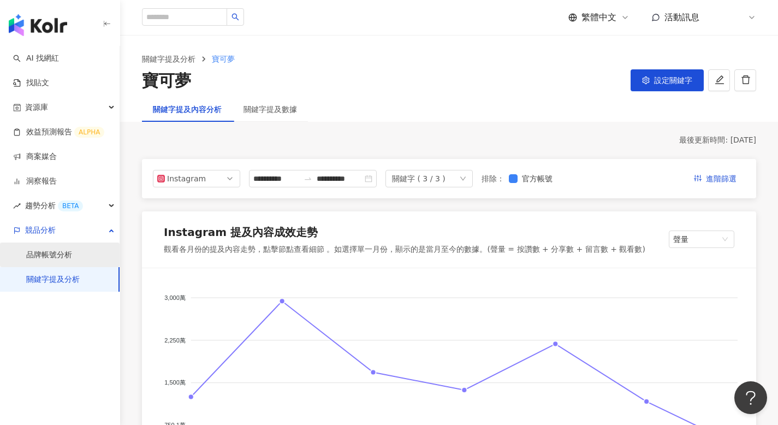
click at [50, 250] on link "品牌帳號分析" at bounding box center [49, 255] width 46 height 11
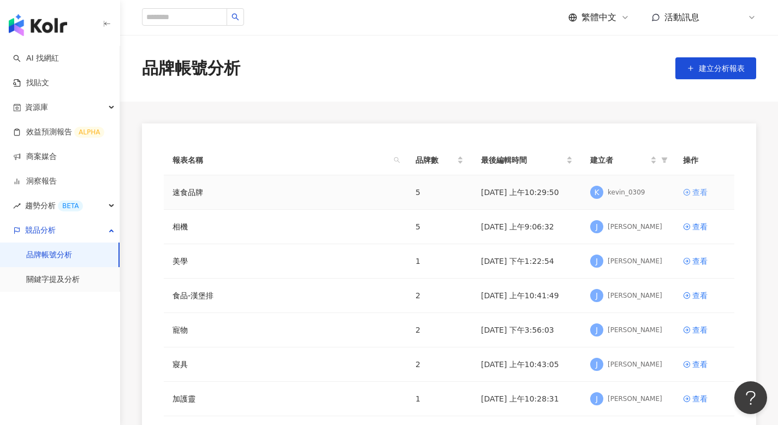
click at [695, 192] on div "查看" at bounding box center [699, 192] width 15 height 12
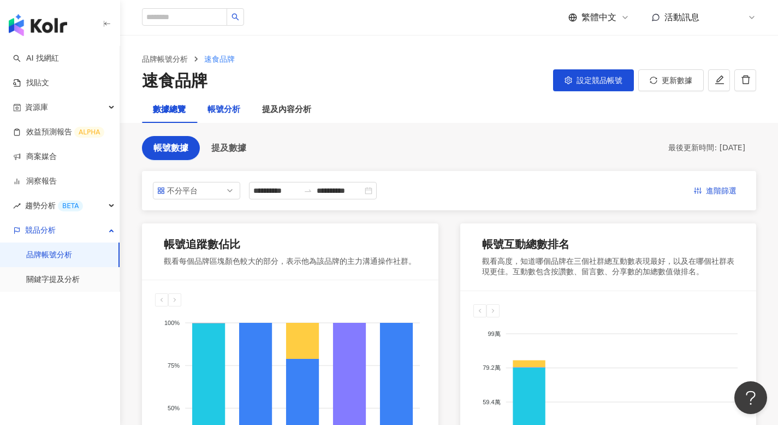
click at [239, 107] on div "帳號分析" at bounding box center [223, 109] width 33 height 13
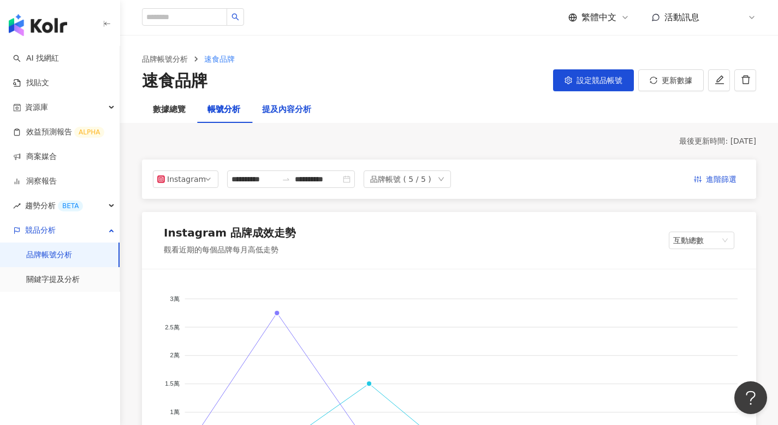
click at [294, 113] on div "提及內容分析" at bounding box center [286, 109] width 49 height 13
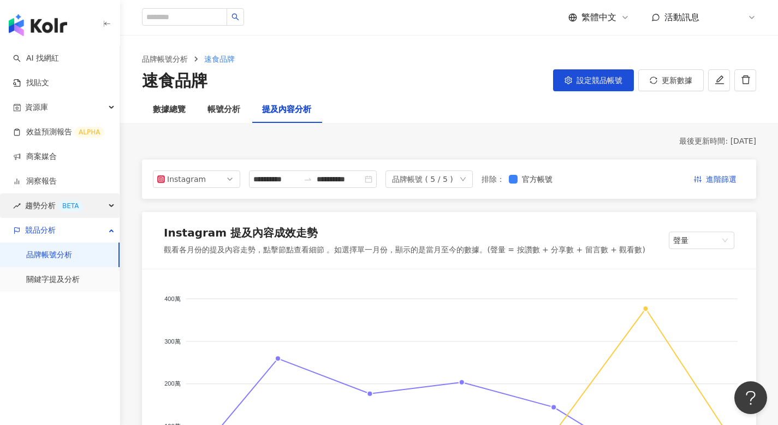
click at [106, 199] on div "趨勢分析 BETA" at bounding box center [60, 205] width 120 height 25
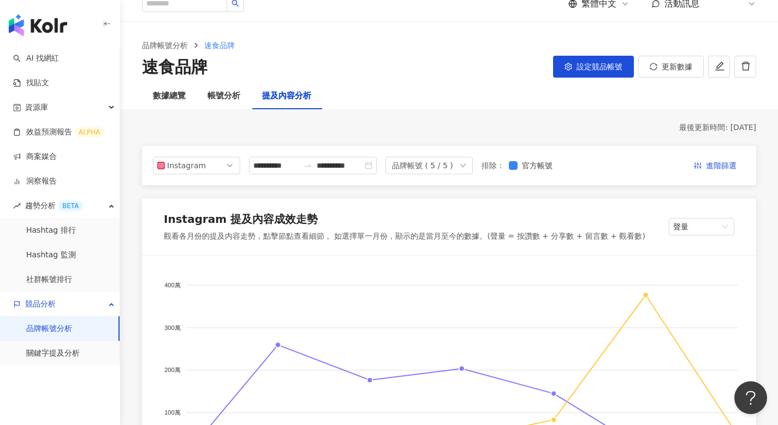
scroll to position [21, 0]
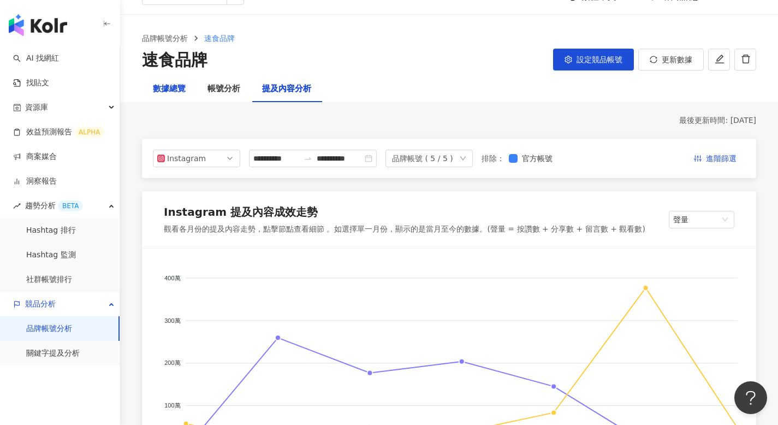
click at [167, 91] on div "數據總覽" at bounding box center [169, 88] width 33 height 13
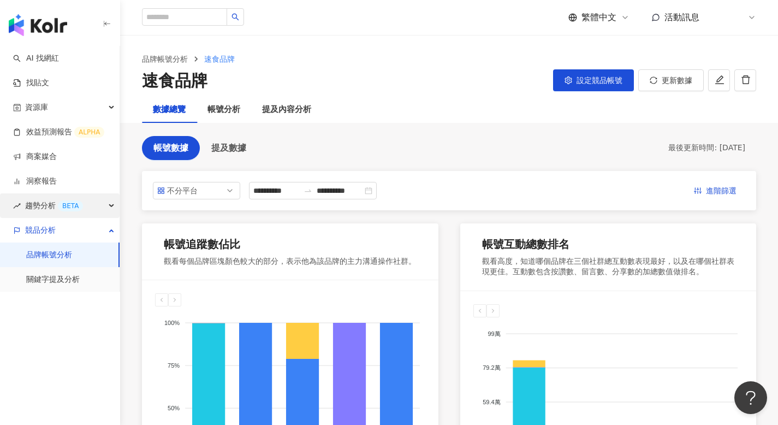
click at [32, 213] on span "趨勢分析 BETA" at bounding box center [54, 205] width 58 height 25
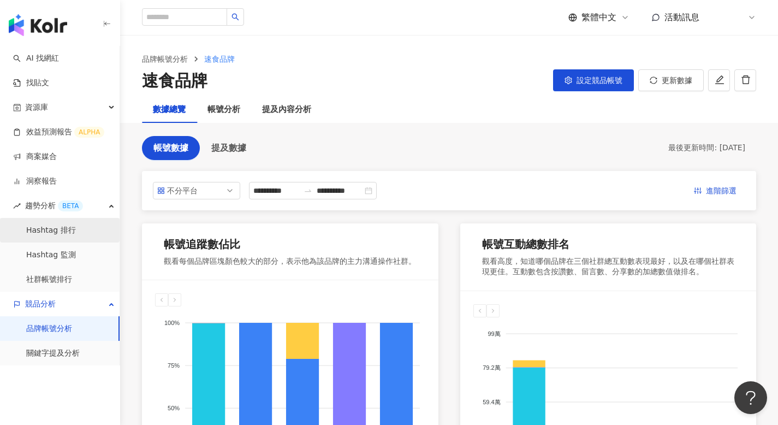
click at [34, 233] on link "Hashtag 排行" at bounding box center [51, 230] width 50 height 11
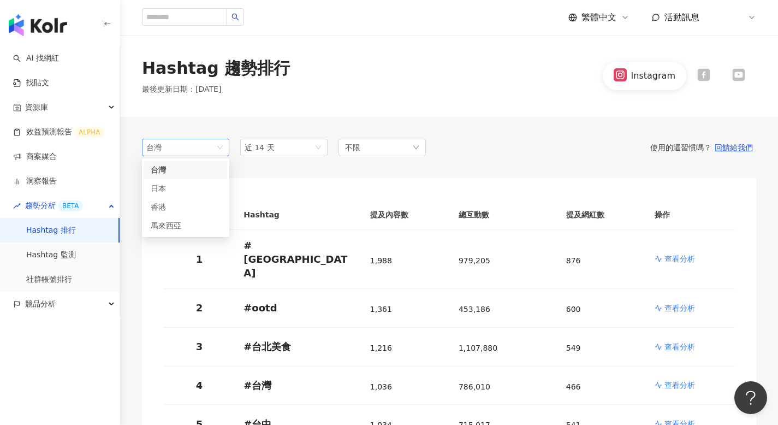
click at [197, 149] on span "台灣" at bounding box center [185, 147] width 79 height 16
click at [476, 216] on th "總互動數" at bounding box center [504, 215] width 108 height 30
click at [704, 77] on icon at bounding box center [703, 75] width 13 height 13
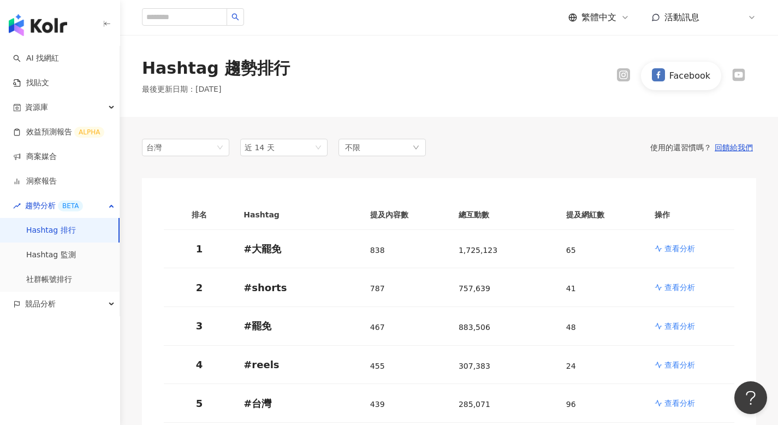
click at [736, 83] on div "Facebook" at bounding box center [681, 76] width 150 height 28
click at [739, 79] on icon at bounding box center [738, 75] width 13 height 13
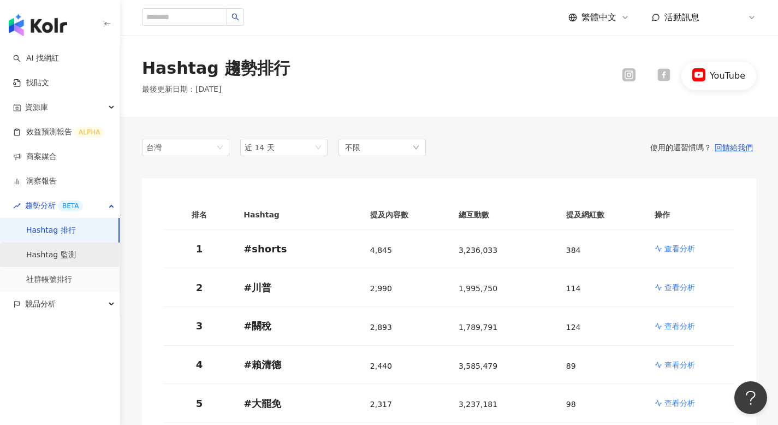
click at [61, 255] on link "Hashtag 監測" at bounding box center [51, 255] width 50 height 11
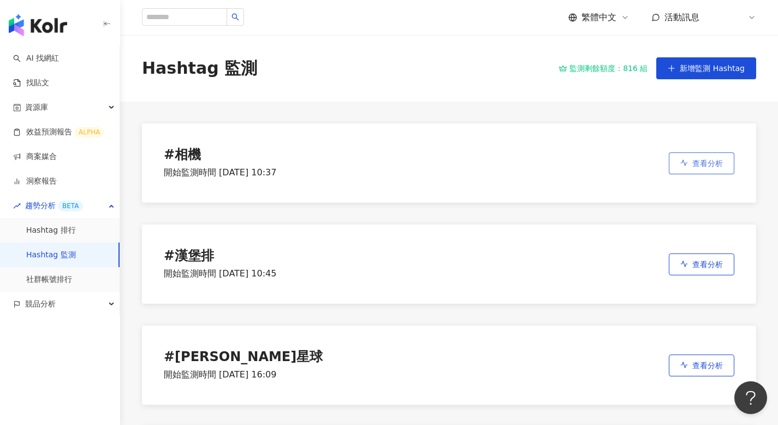
click at [699, 171] on button "查看分析" at bounding box center [702, 163] width 66 height 22
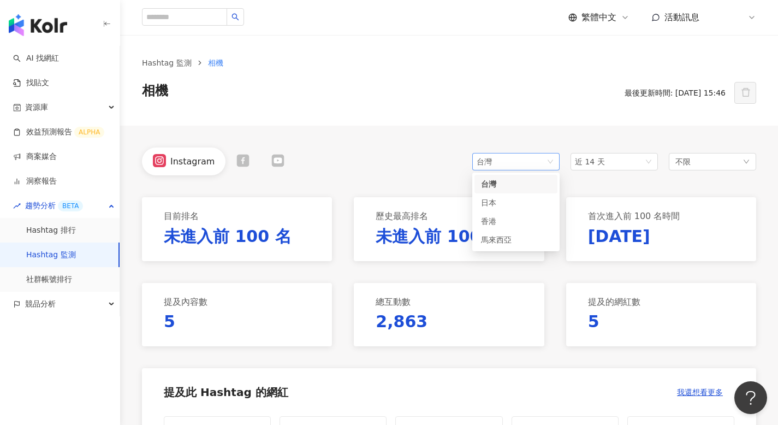
click at [519, 161] on span "台灣" at bounding box center [516, 161] width 79 height 16
click at [399, 112] on div "Hashtag 監測 相機 相機 最後更新時間: 2025/8/15 15:46" at bounding box center [449, 80] width 658 height 91
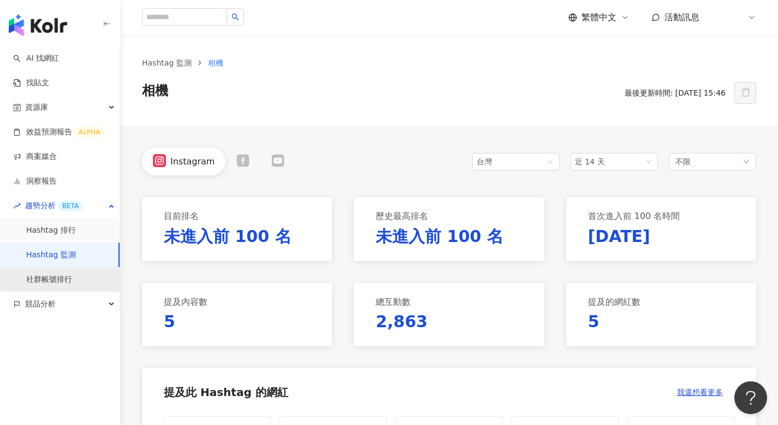
click at [54, 281] on link "社群帳號排行" at bounding box center [49, 279] width 46 height 11
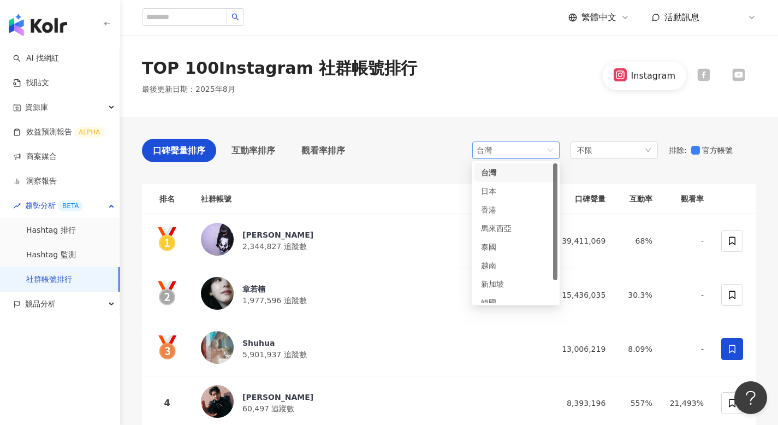
click at [541, 151] on span "台灣" at bounding box center [516, 150] width 79 height 16
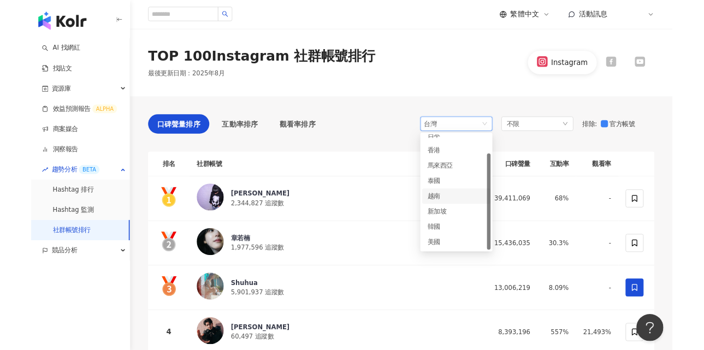
scroll to position [7, 0]
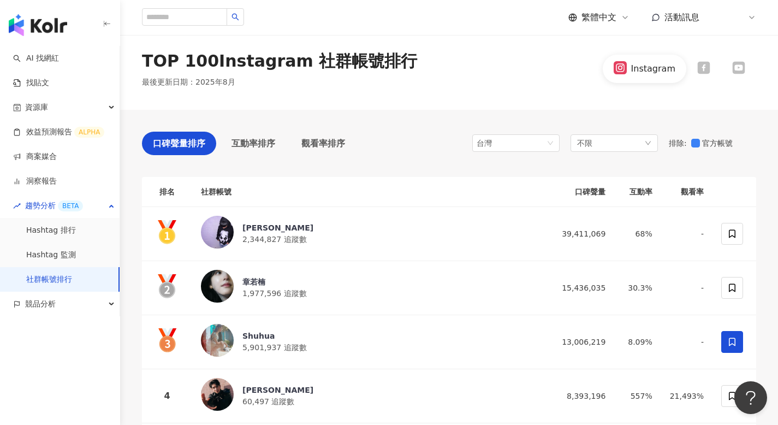
click at [400, 158] on div "口碑聲量排序 互動率排序 觀看率排序 台灣 my th vn 日本 香港 馬來西亞 泰國 越南 新加坡 韓國 美國 不限 排除 : 官方帳號" at bounding box center [449, 146] width 614 height 29
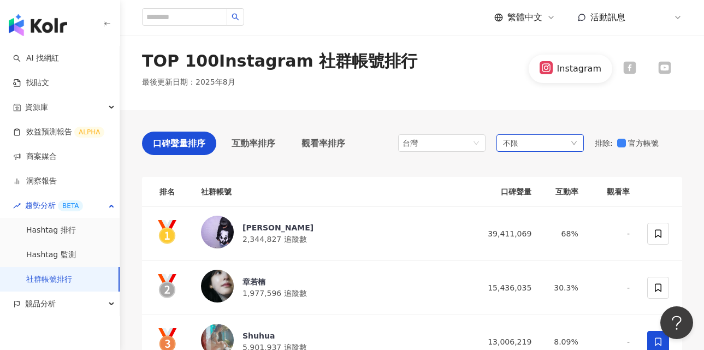
click at [529, 142] on div "不限" at bounding box center [539, 142] width 87 height 17
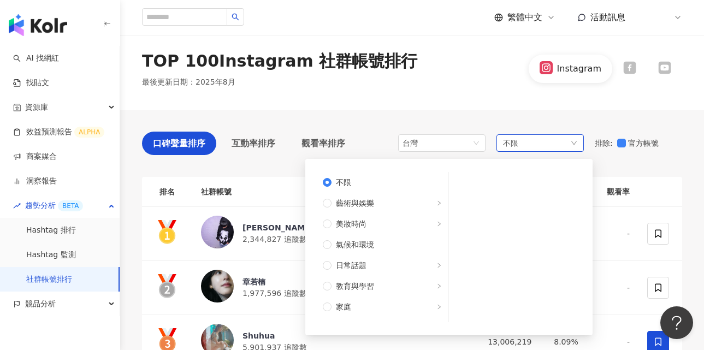
click at [529, 142] on div "不限 不限 藝術與娛樂 美妝時尚 氣候和環境 日常話題 教育與學習 家庭 財經 美食 命理占卜 遊戲 法政社會 生活風格 影視娛樂 醫療與健康 寵物 攝影 感…" at bounding box center [539, 142] width 87 height 17
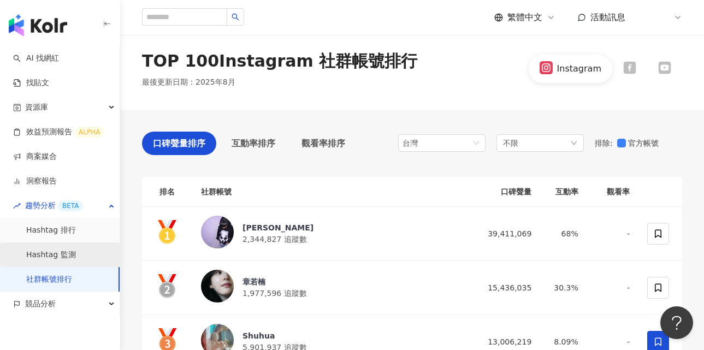
click at [73, 252] on link "Hashtag 監測" at bounding box center [51, 255] width 50 height 11
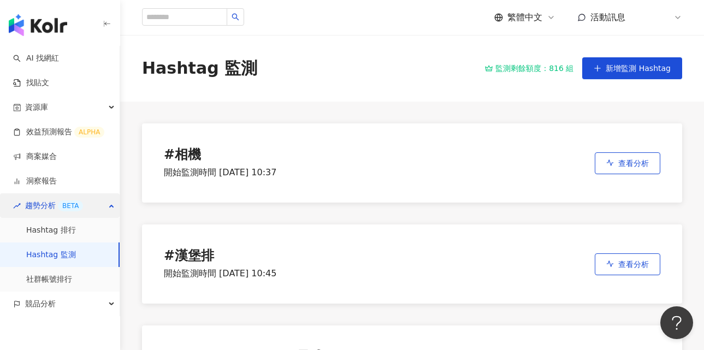
click at [94, 205] on div "趨勢分析 BETA" at bounding box center [60, 205] width 120 height 25
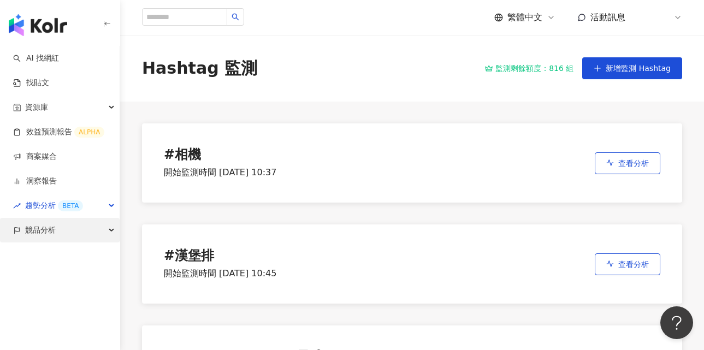
click at [91, 227] on div "競品分析" at bounding box center [60, 230] width 120 height 25
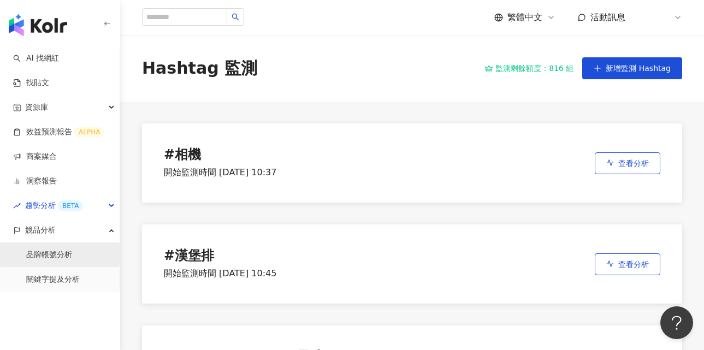
click at [67, 255] on link "品牌帳號分析" at bounding box center [49, 255] width 46 height 11
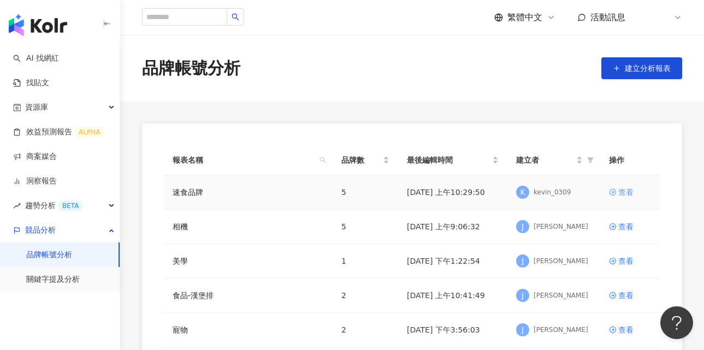
click at [624, 189] on div "查看" at bounding box center [625, 192] width 15 height 12
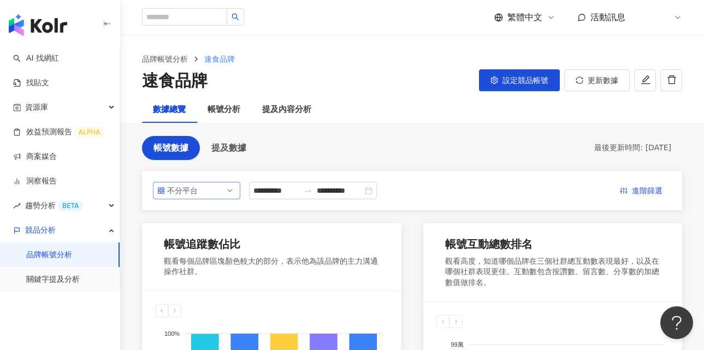
click at [206, 191] on span "不分平台" at bounding box center [196, 190] width 79 height 16
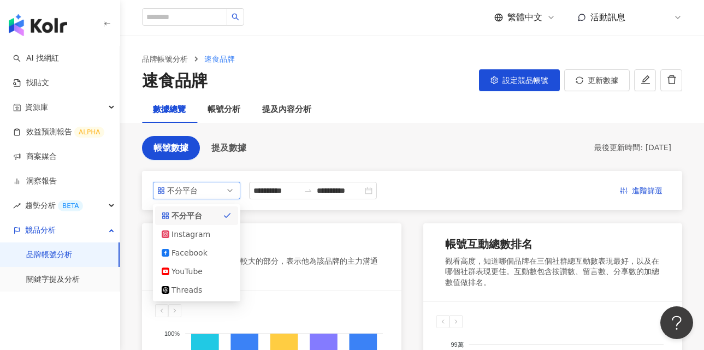
click at [206, 191] on span "不分平台" at bounding box center [196, 190] width 79 height 16
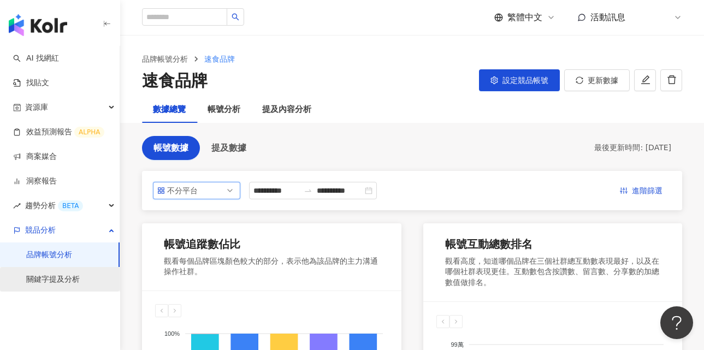
click at [69, 278] on link "關鍵字提及分析" at bounding box center [53, 279] width 54 height 11
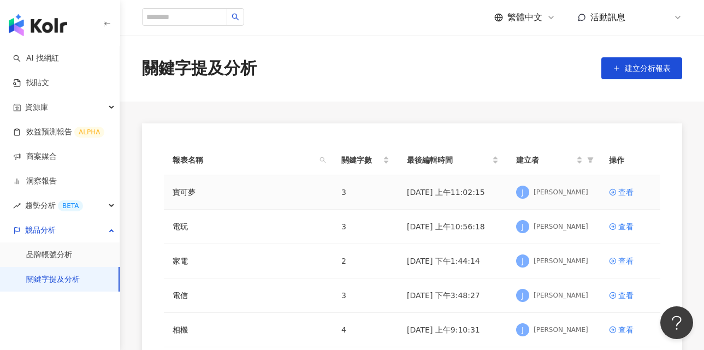
click at [618, 185] on td "查看" at bounding box center [630, 192] width 60 height 34
click at [624, 192] on div "查看" at bounding box center [625, 192] width 15 height 12
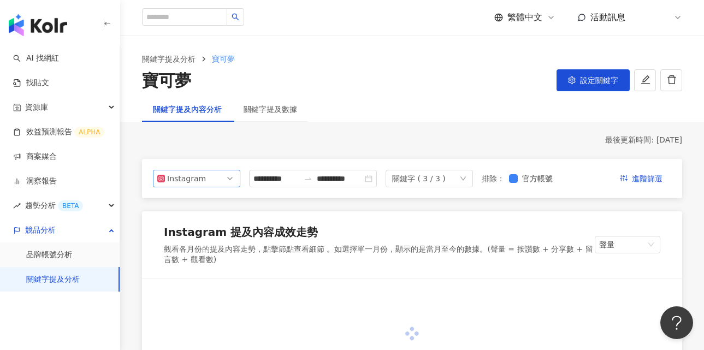
click at [214, 177] on span "Instagram" at bounding box center [196, 178] width 79 height 16
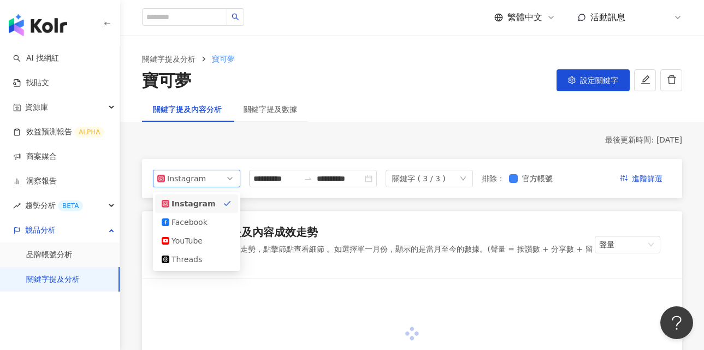
click at [214, 177] on span "Instagram" at bounding box center [196, 178] width 79 height 16
